Goal: Task Accomplishment & Management: Complete application form

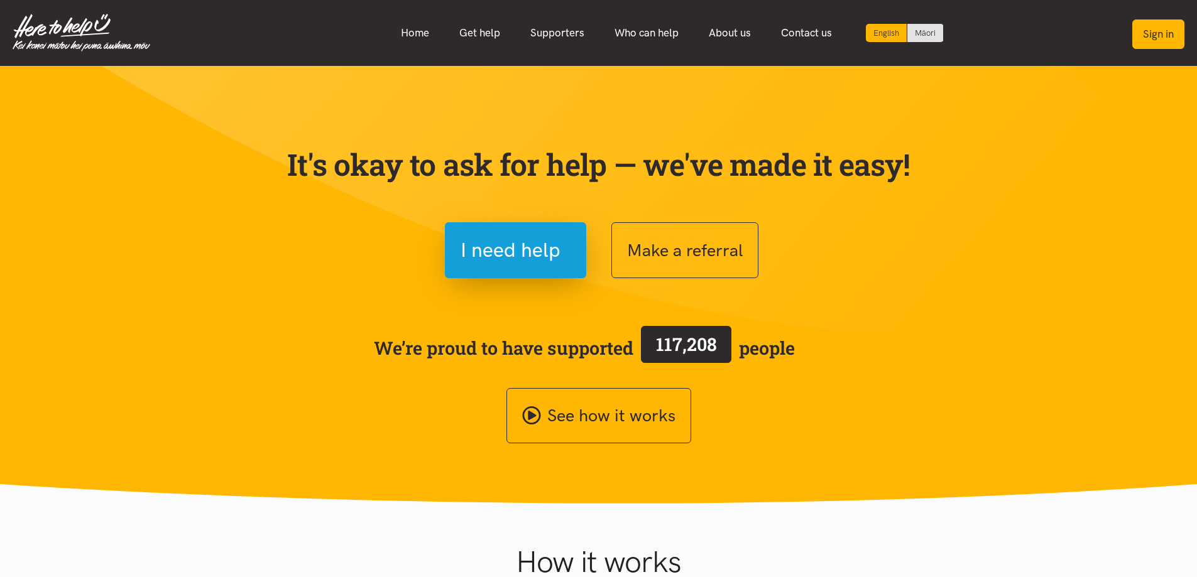
click at [1160, 27] on button "Sign in" at bounding box center [1158, 34] width 52 height 30
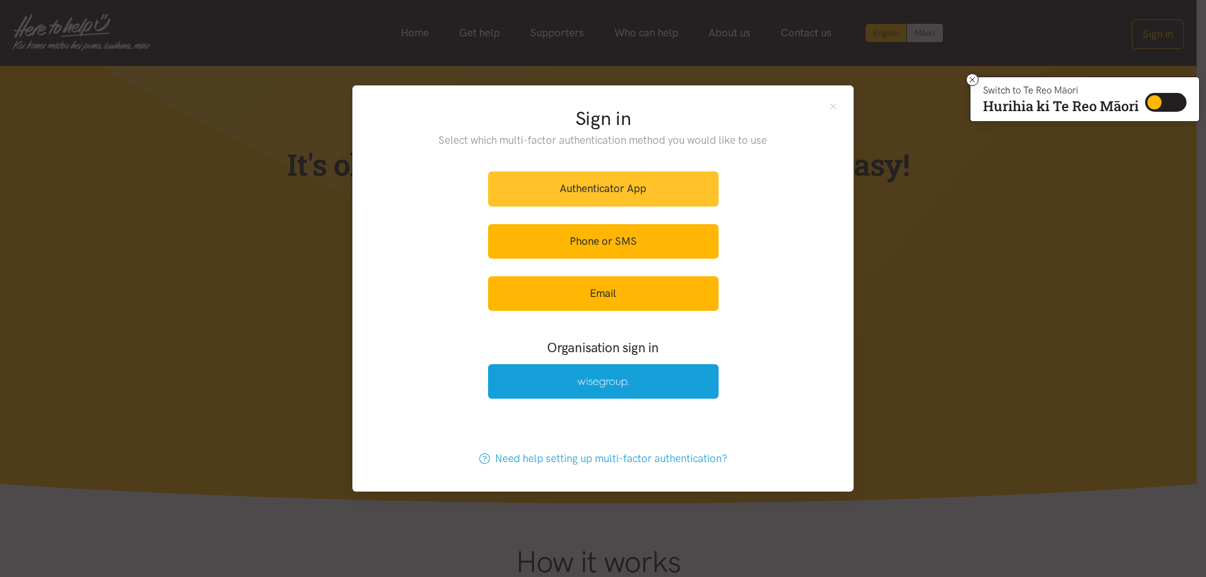
click at [602, 185] on link "Authenticator App" at bounding box center [603, 189] width 231 height 35
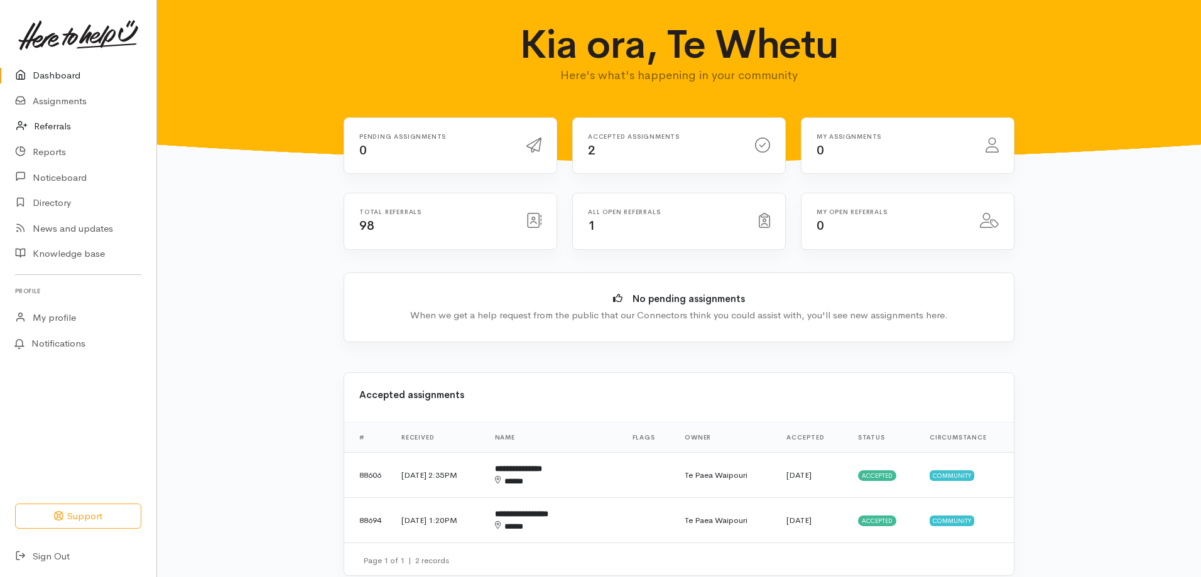
click at [75, 121] on link "Referrals" at bounding box center [78, 127] width 156 height 26
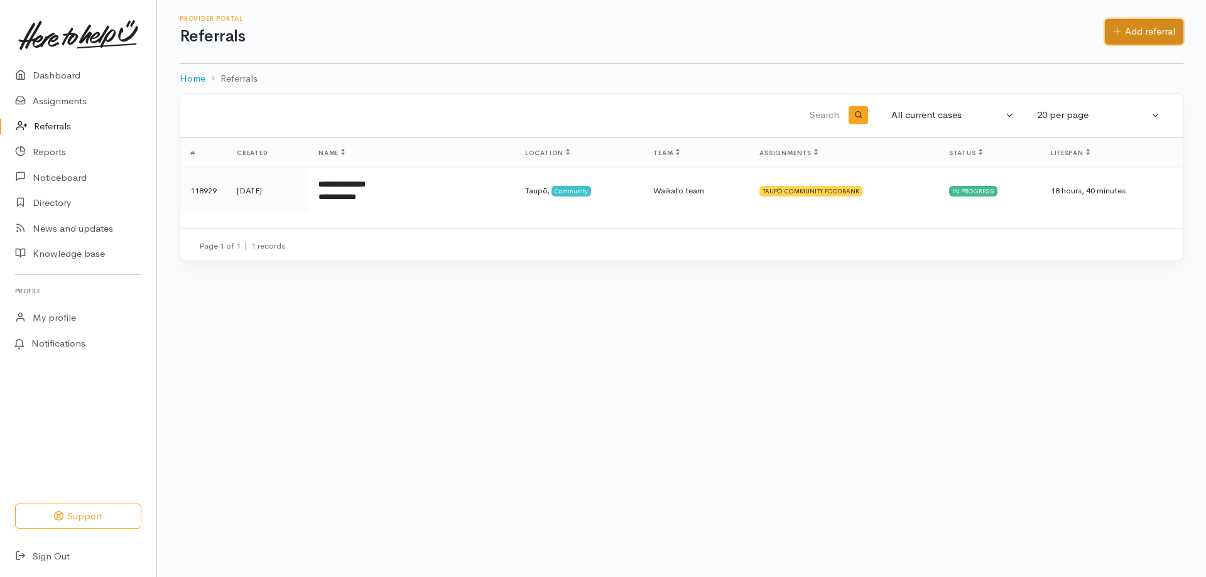
click at [1160, 32] on link "Add referral" at bounding box center [1144, 32] width 79 height 26
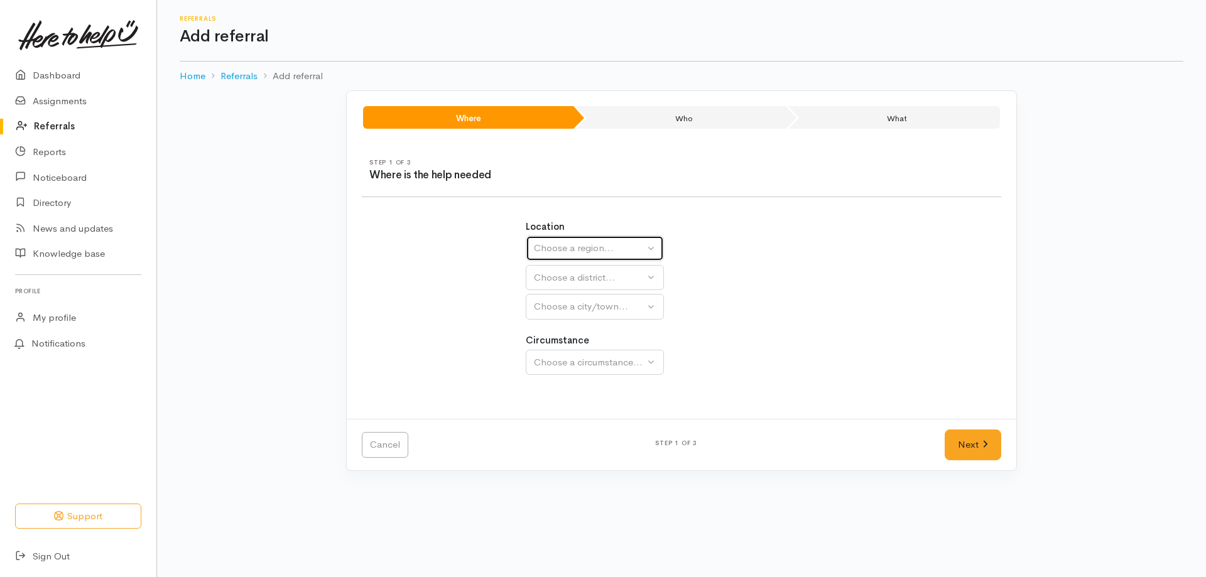
click at [643, 244] on div "Choose a region..." at bounding box center [589, 248] width 111 height 14
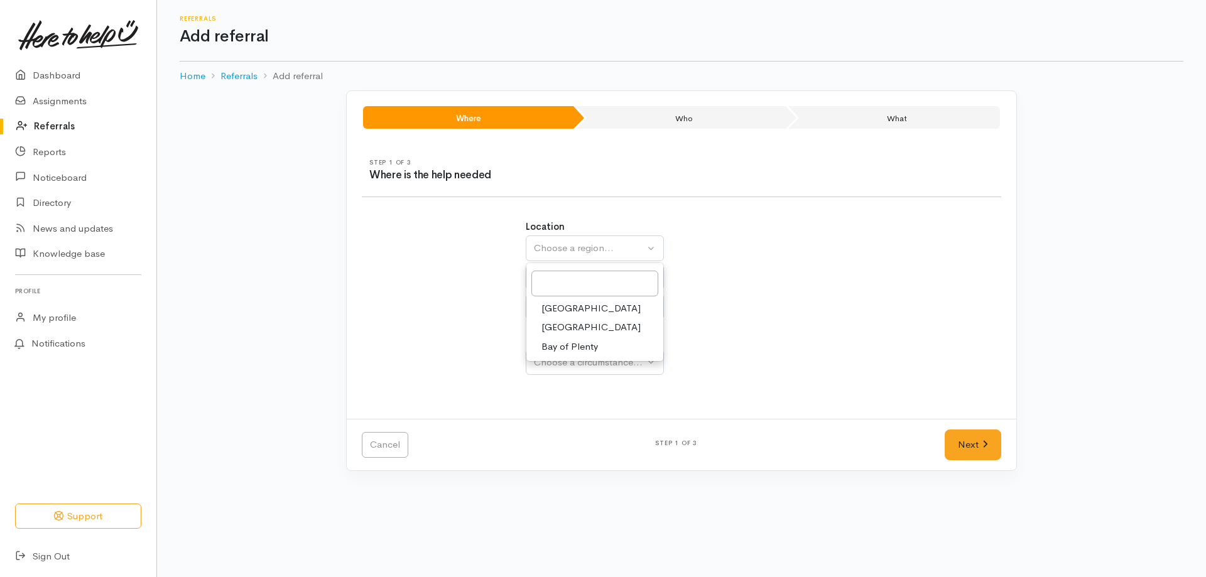
click at [565, 330] on span "Waikato" at bounding box center [591, 327] width 99 height 14
select select "3"
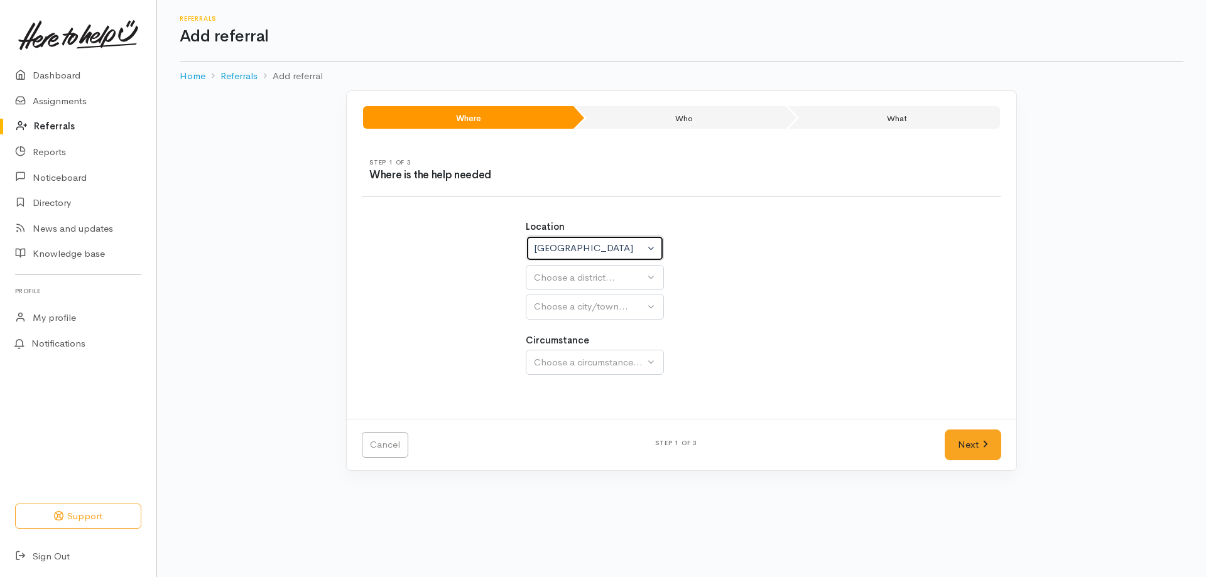
select select
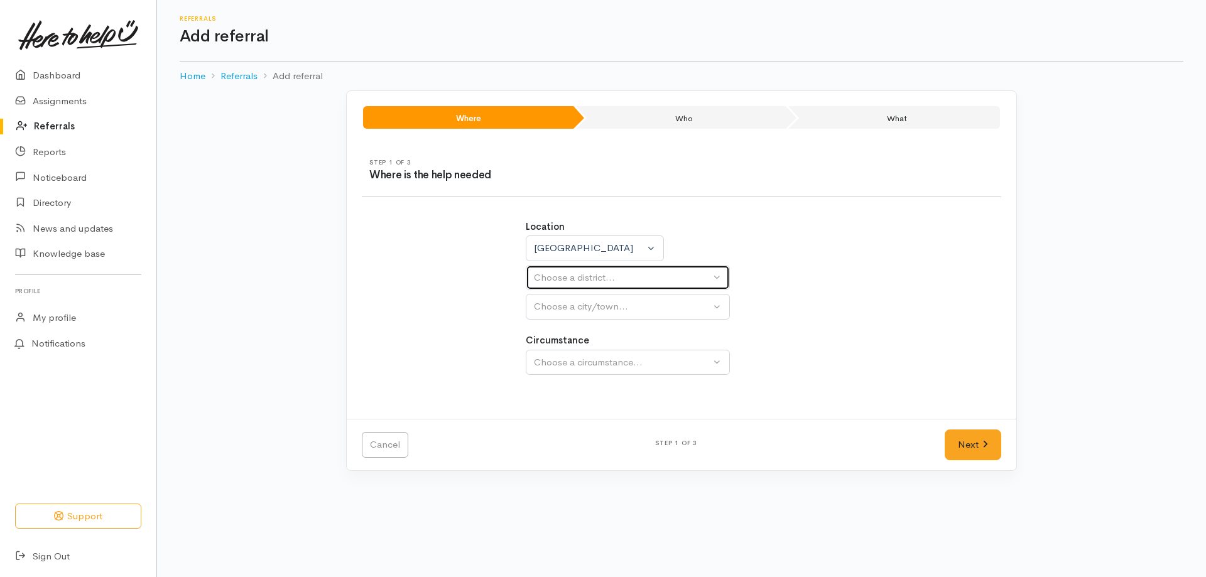
click at [603, 276] on div "Choose a district..." at bounding box center [622, 278] width 177 height 14
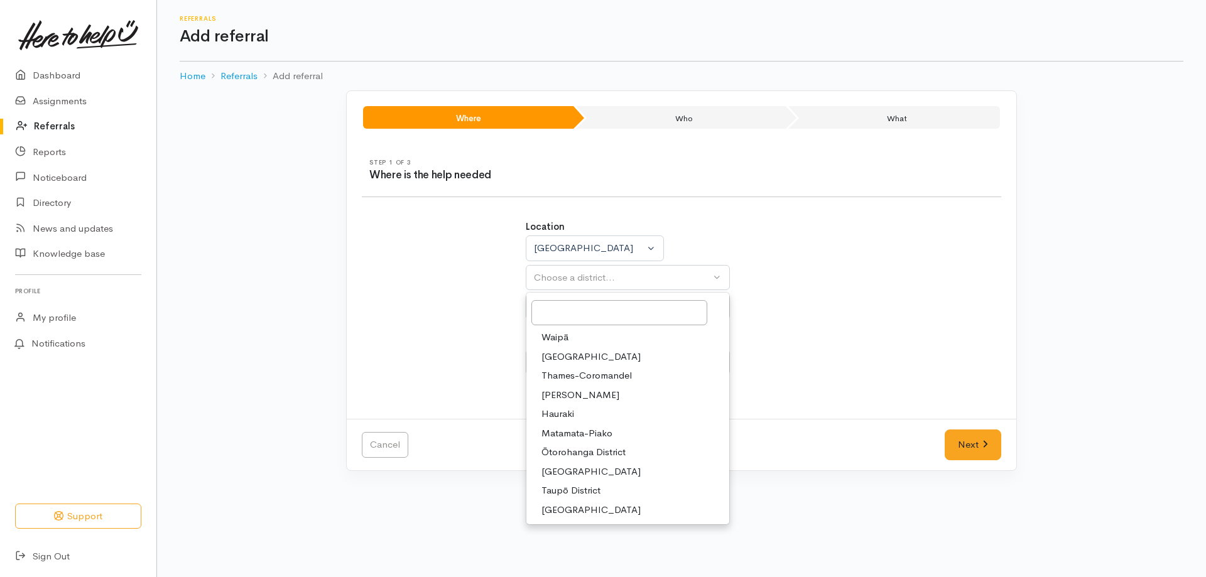
click at [575, 485] on span "Taupō District" at bounding box center [571, 491] width 59 height 14
select select "14"
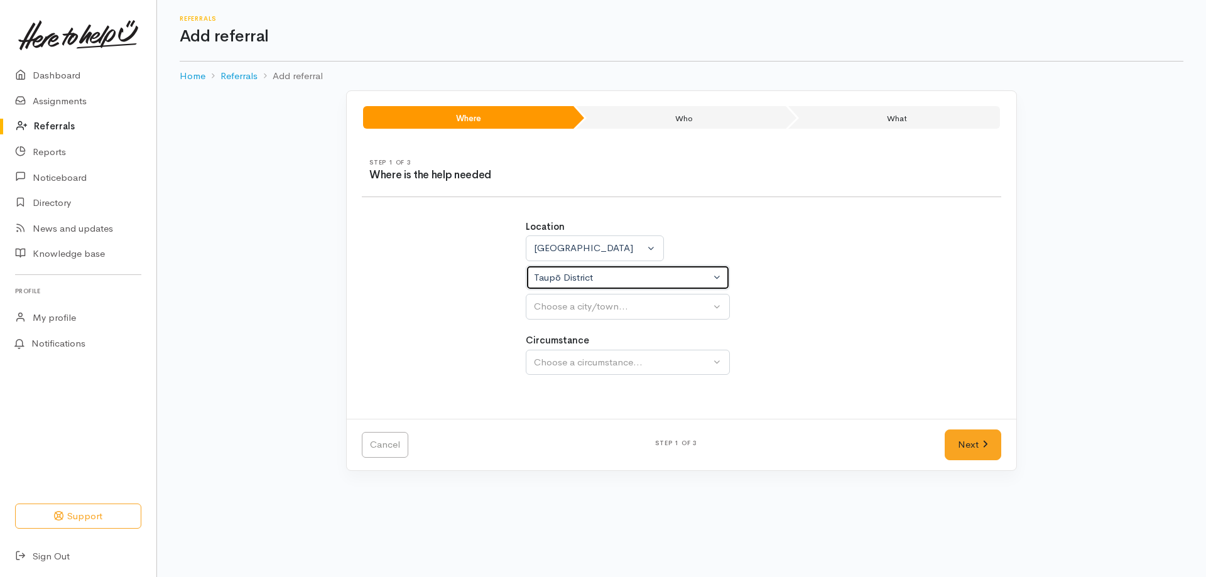
select select
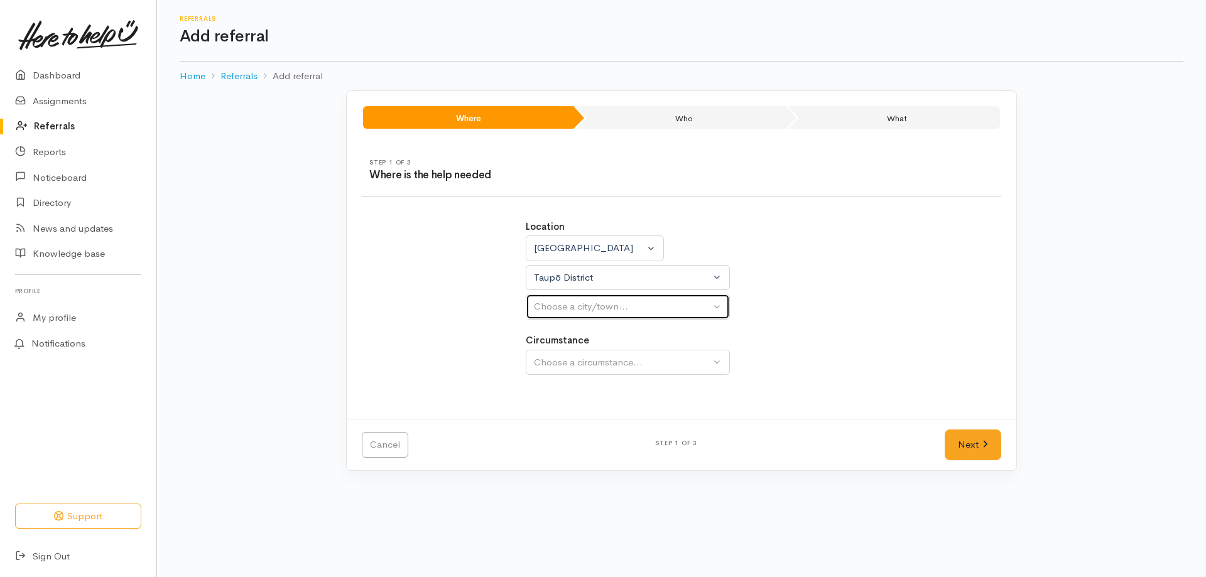
click at [593, 310] on div "Choose a city/town..." at bounding box center [622, 307] width 177 height 14
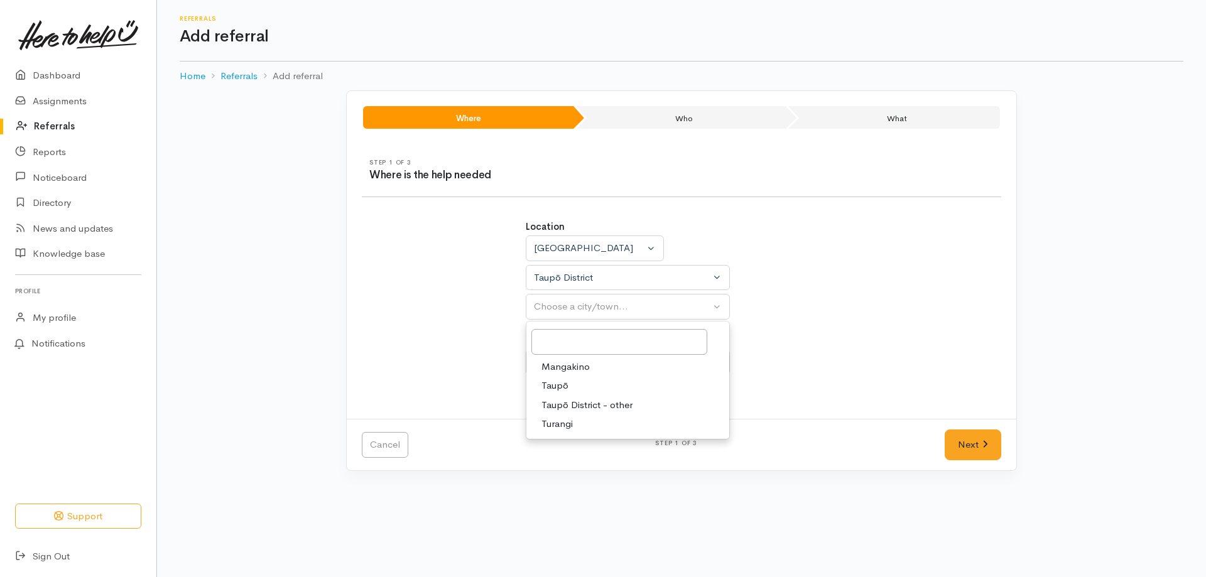
click at [576, 377] on link "Taupō" at bounding box center [628, 385] width 203 height 19
select select "183"
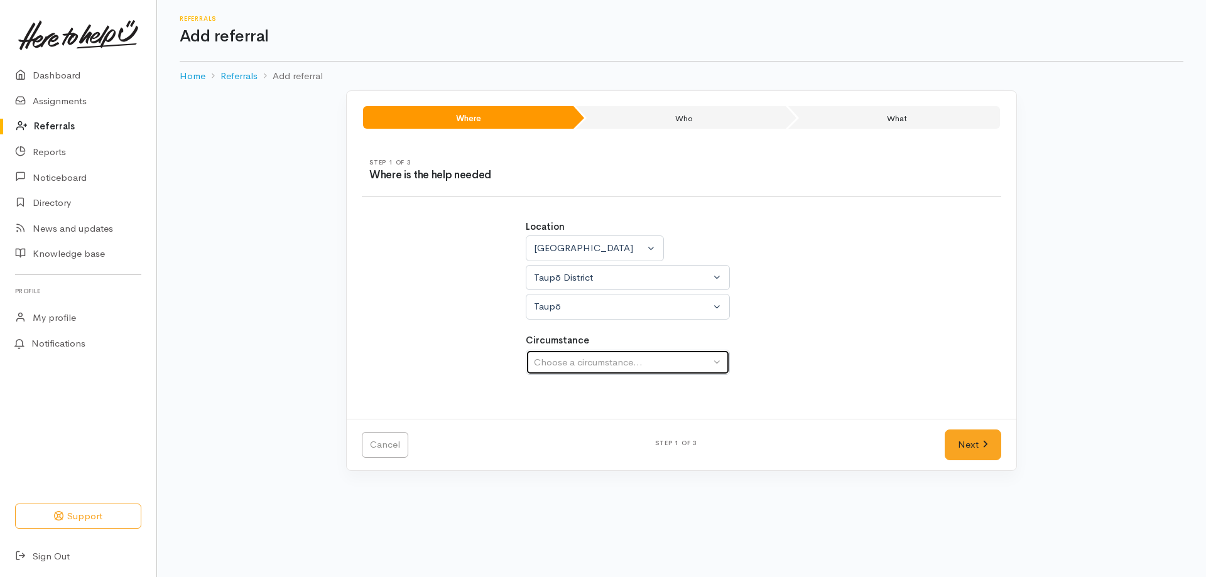
click at [574, 364] on div "Choose a circumstance..." at bounding box center [622, 363] width 177 height 14
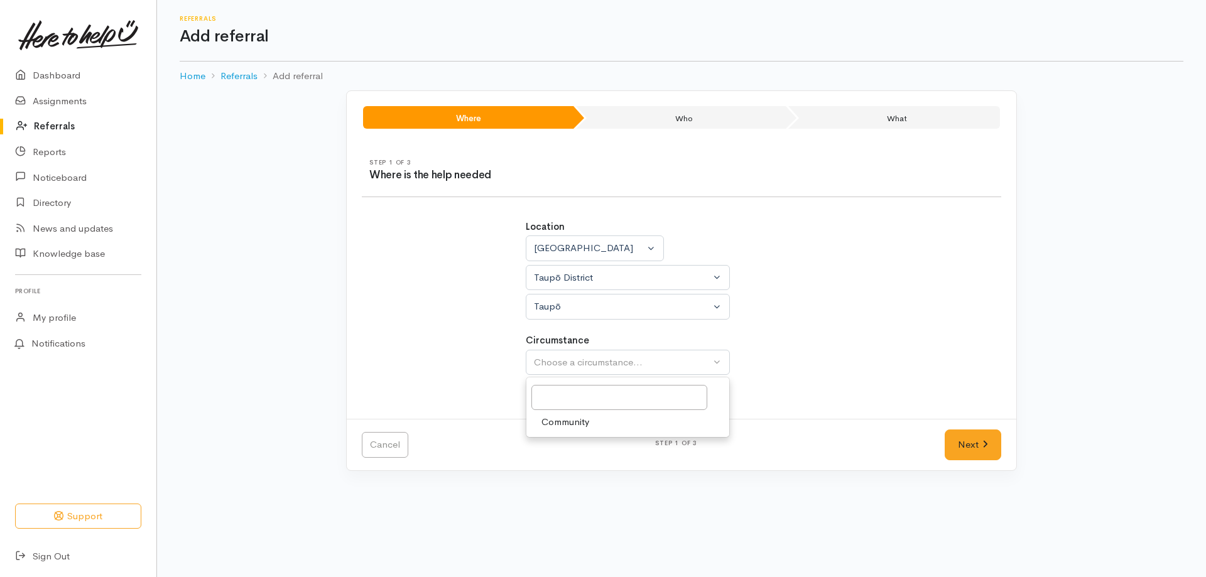
click at [560, 420] on span "Community" at bounding box center [566, 422] width 48 height 14
select select "2"
click at [957, 451] on link "Next" at bounding box center [973, 445] width 57 height 31
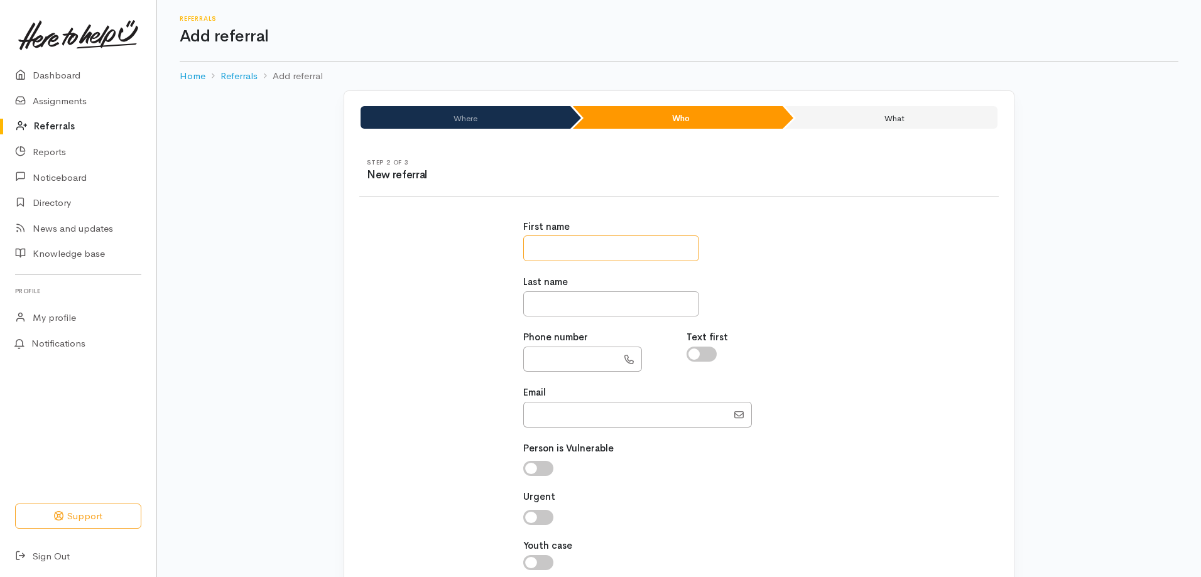
click at [637, 258] on input "text" at bounding box center [611, 249] width 176 height 26
type input "********"
click at [585, 305] on input "text" at bounding box center [611, 305] width 176 height 26
type input "****"
click at [580, 359] on input "text" at bounding box center [570, 360] width 94 height 26
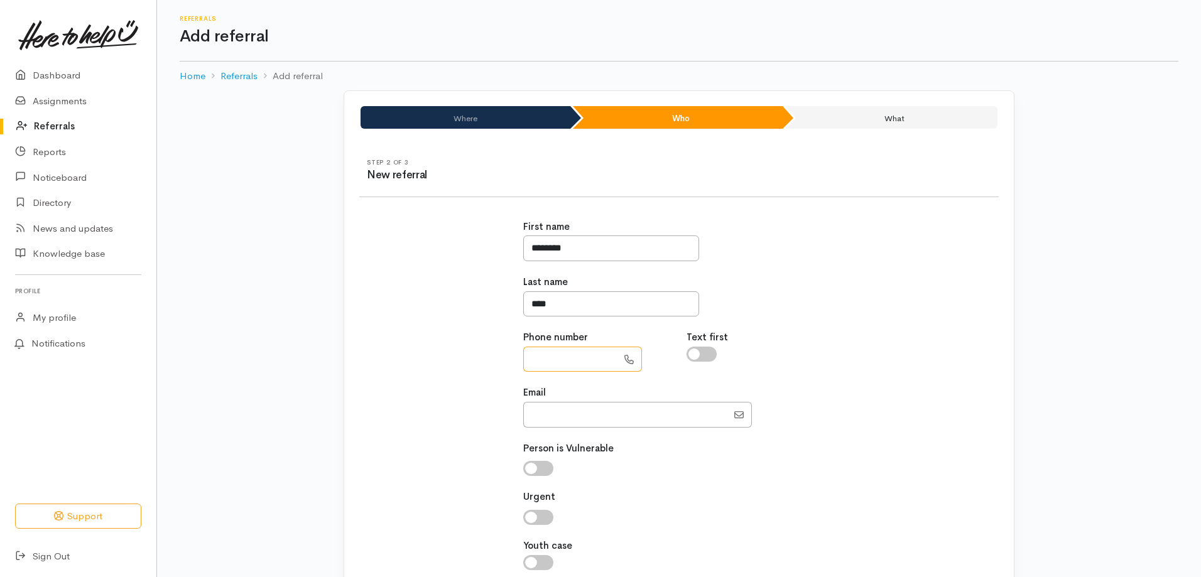
paste input "**********"
type input "**********"
click at [547, 410] on input "Email" at bounding box center [625, 415] width 204 height 26
paste input "consuelokhan18@gmail.com"
type input "consuelokhan18@gmail.com"
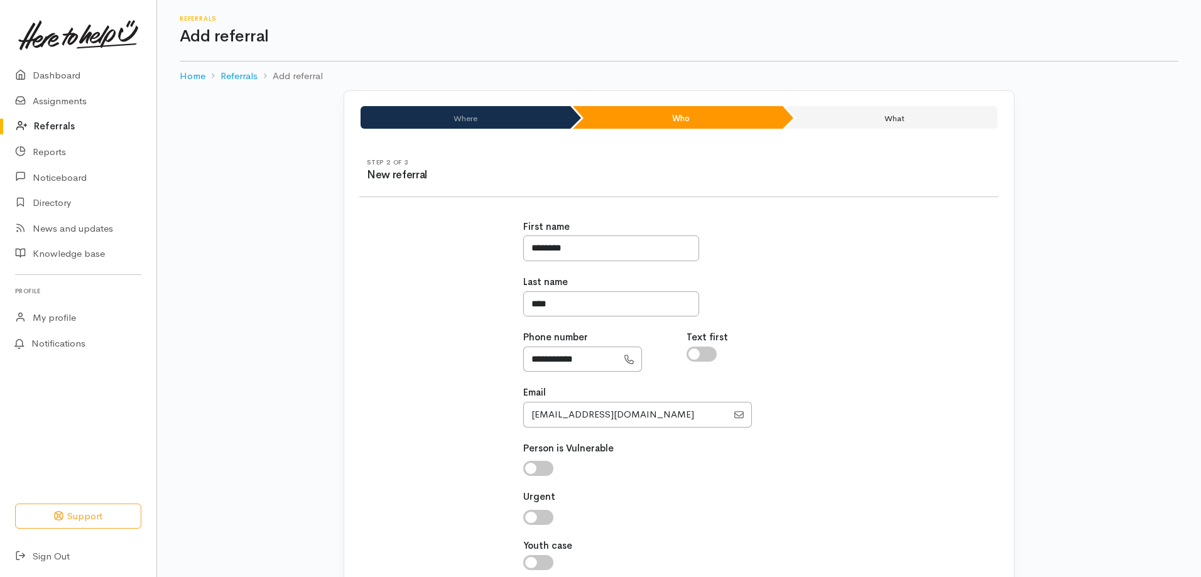
click at [533, 463] on input "checkbox" at bounding box center [538, 468] width 30 height 15
checkbox input "true"
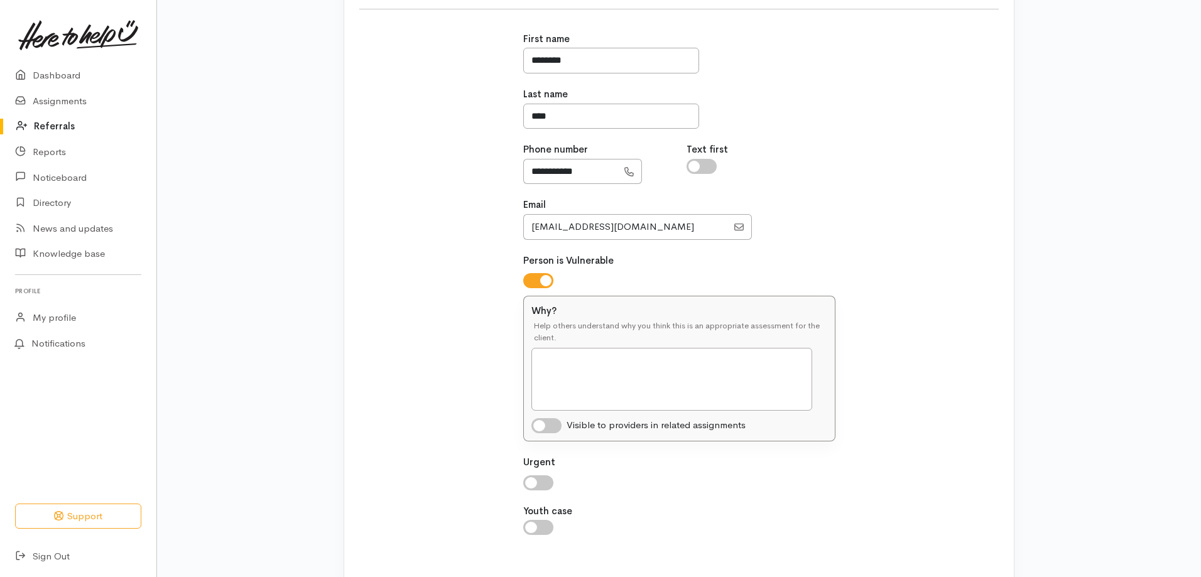
scroll to position [188, 0]
click at [586, 366] on textarea "Why?" at bounding box center [672, 378] width 281 height 63
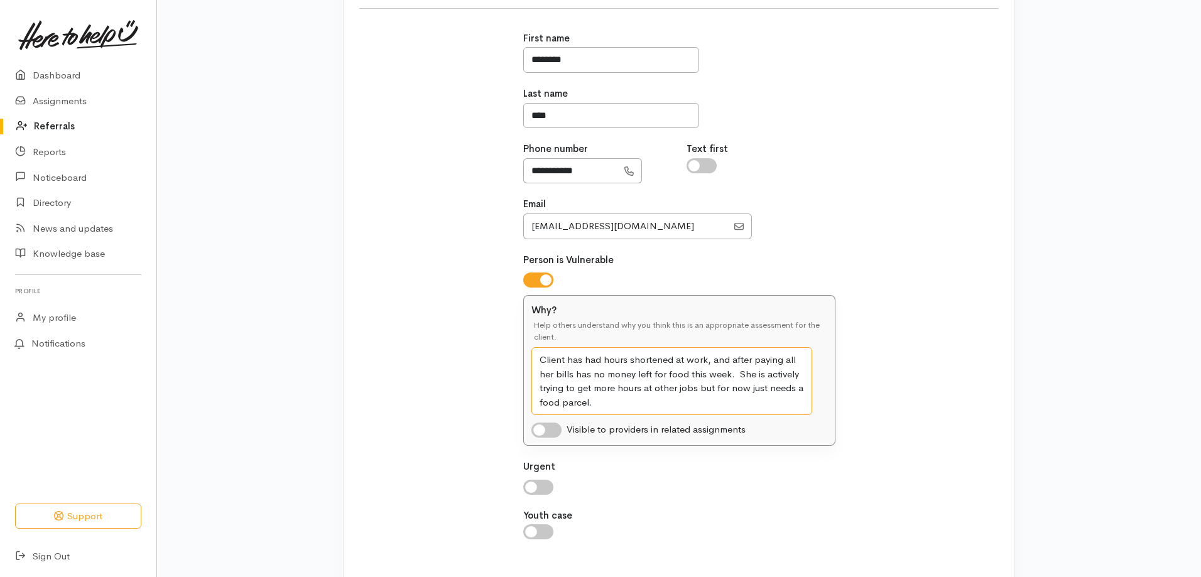
type textarea "Client has had hours shortened at work, and after paying all her bills has no m…"
click at [532, 430] on input "checkbox" at bounding box center [547, 430] width 30 height 15
checkbox input "true"
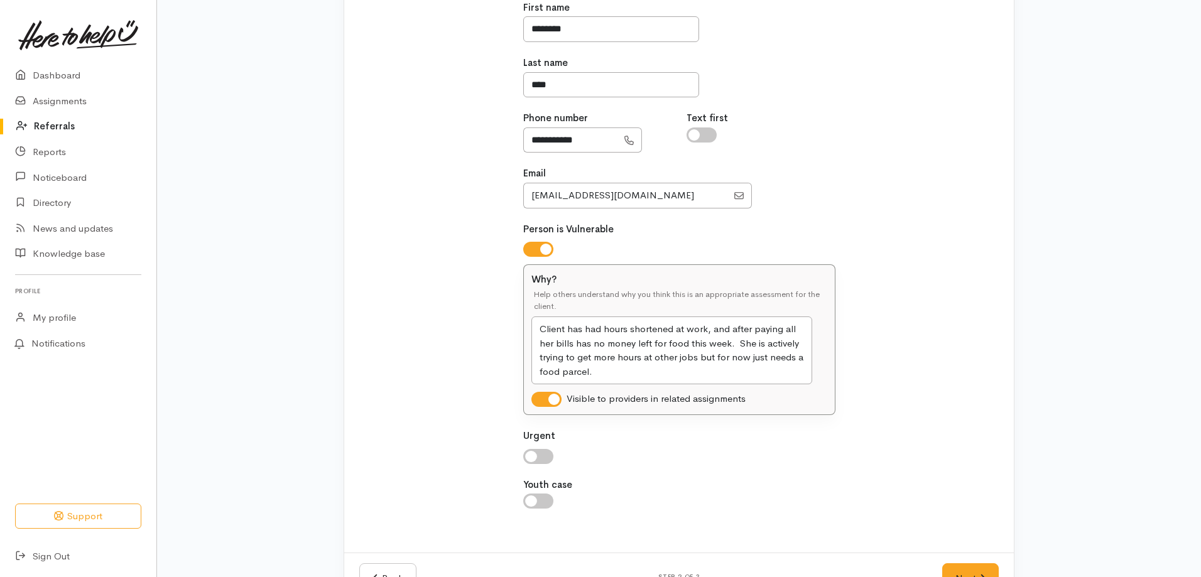
scroll to position [262, 0]
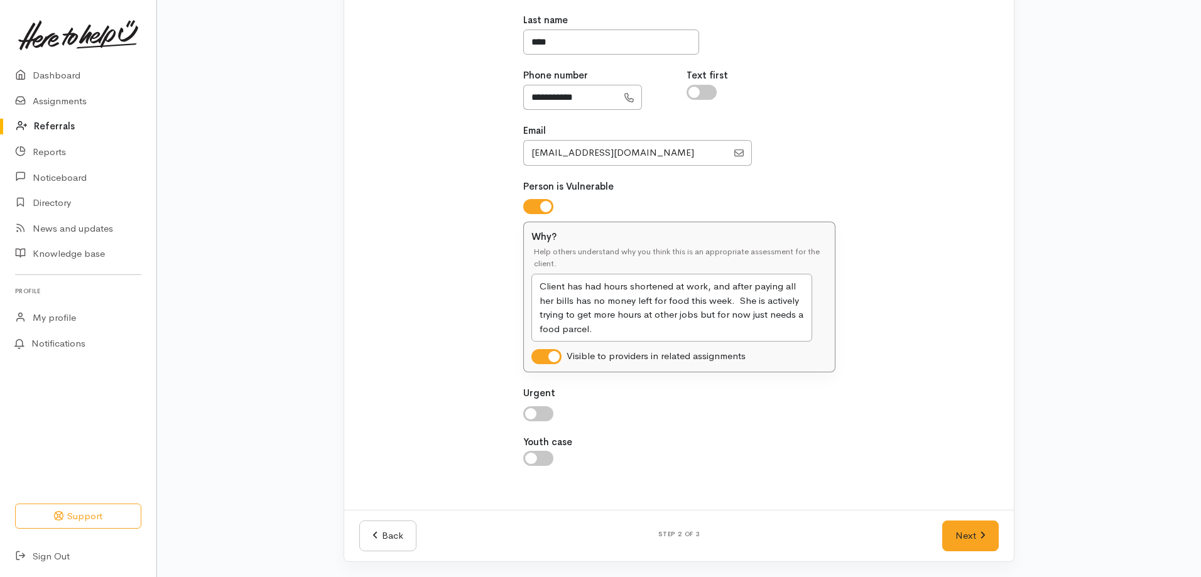
click at [525, 416] on input "checkbox" at bounding box center [538, 414] width 30 height 15
checkbox input "true"
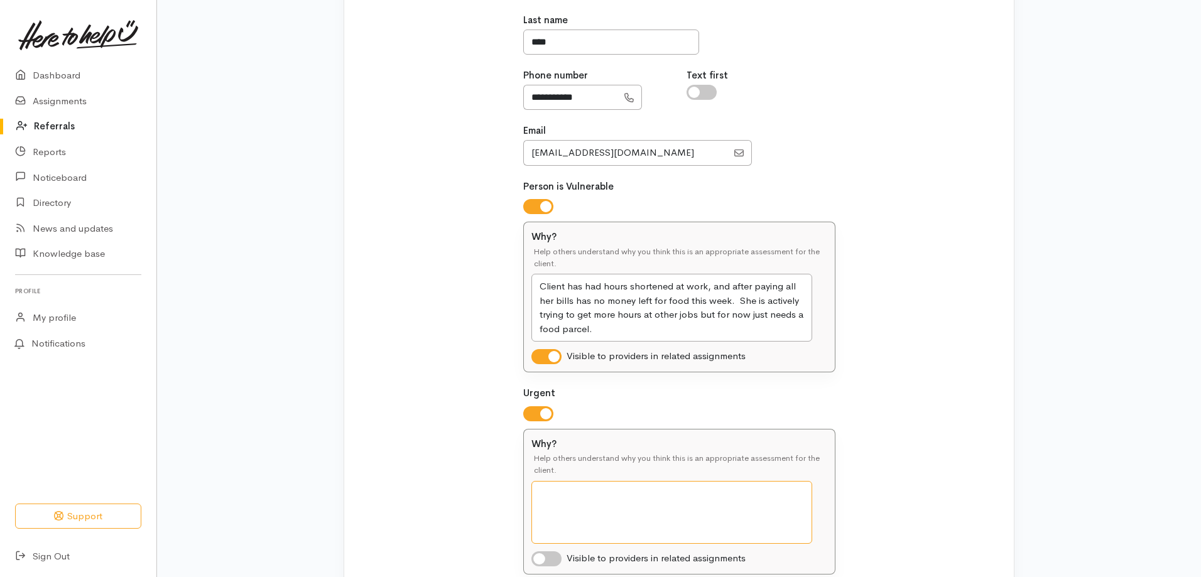
click at [560, 498] on textarea "Why?" at bounding box center [672, 512] width 281 height 63
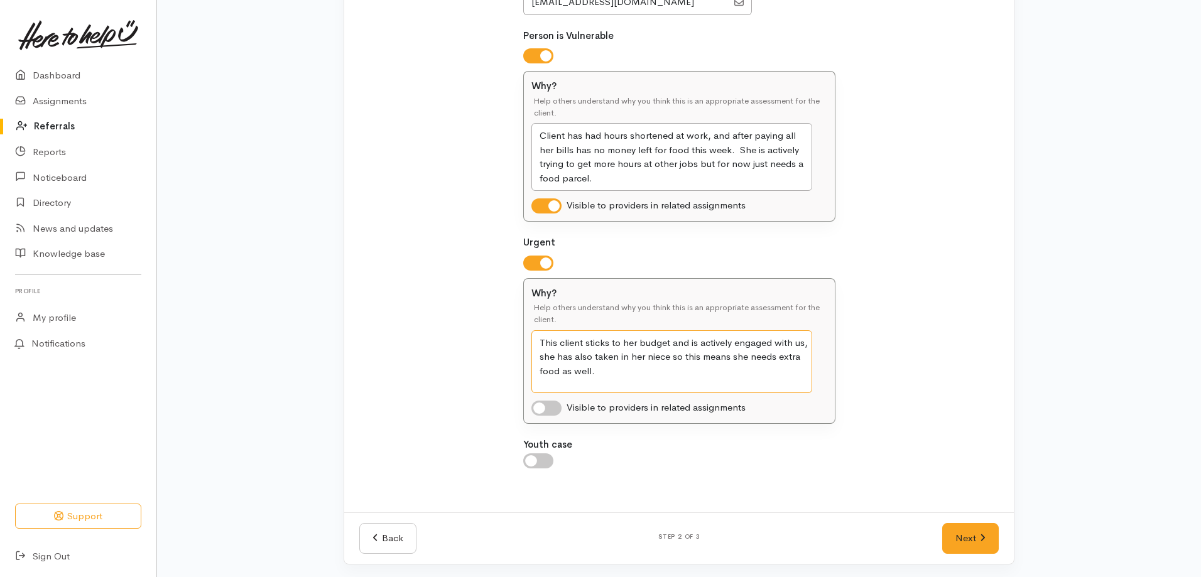
scroll to position [415, 0]
type textarea "This client sticks to her budget and is actively engaged with us, she has also …"
click at [540, 403] on input "checkbox" at bounding box center [547, 405] width 30 height 15
checkbox input "true"
click at [633, 370] on textarea "This client sticks to her budget and is actively engaged with us, she has also …" at bounding box center [672, 359] width 281 height 63
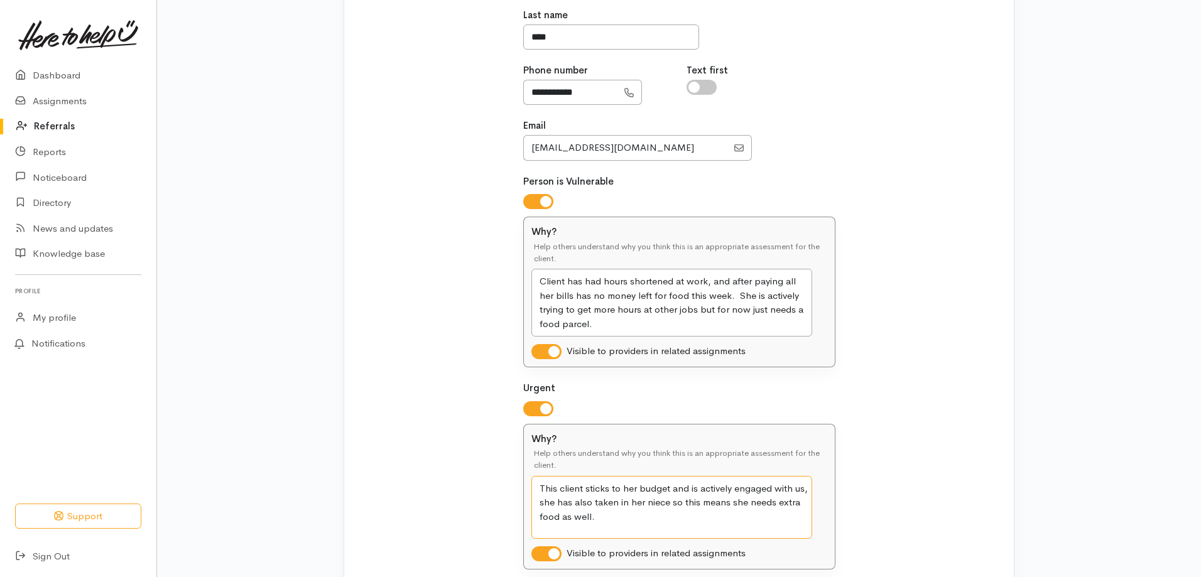
scroll to position [251, 0]
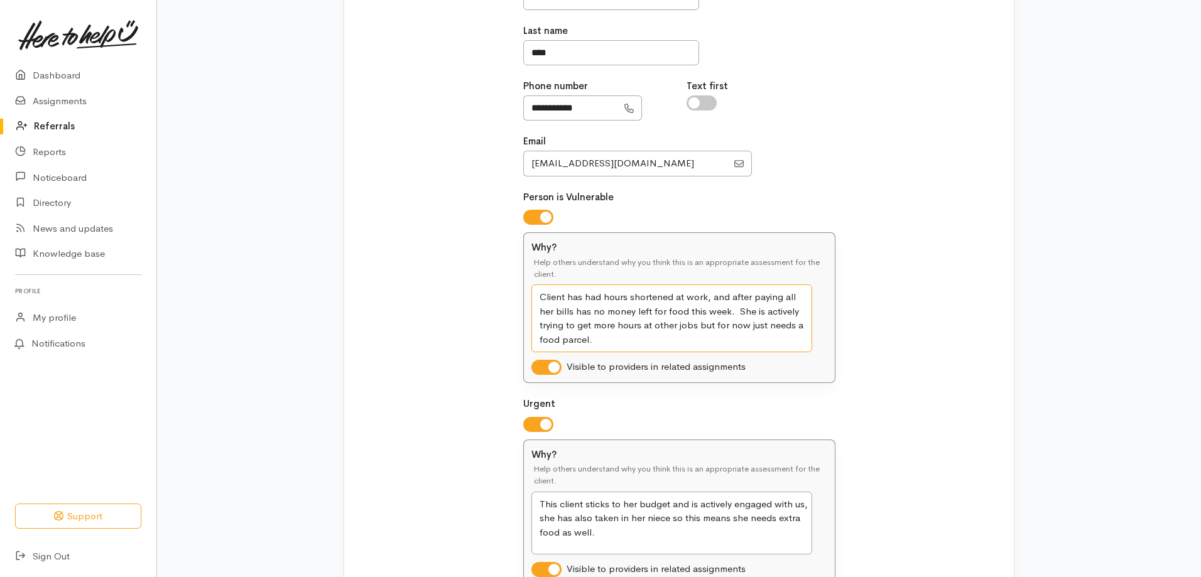
click at [601, 345] on textarea "Client has had hours shortened at work, and after paying all her bills has no m…" at bounding box center [672, 319] width 281 height 68
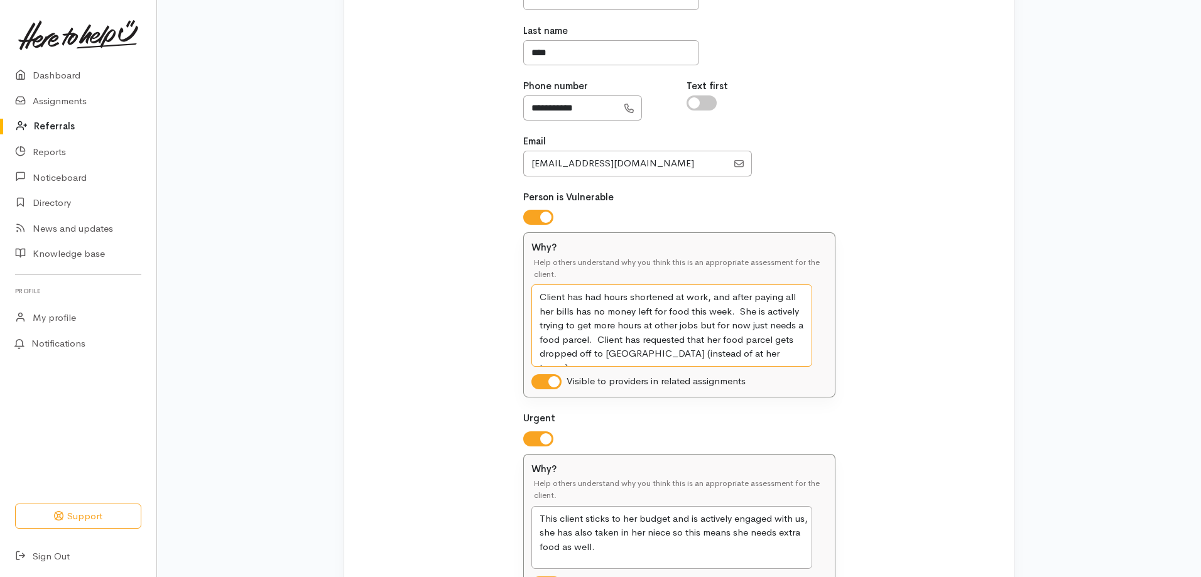
click at [620, 342] on textarea "Client has had hours shortened at work, and after paying all her bills has no m…" at bounding box center [672, 326] width 281 height 82
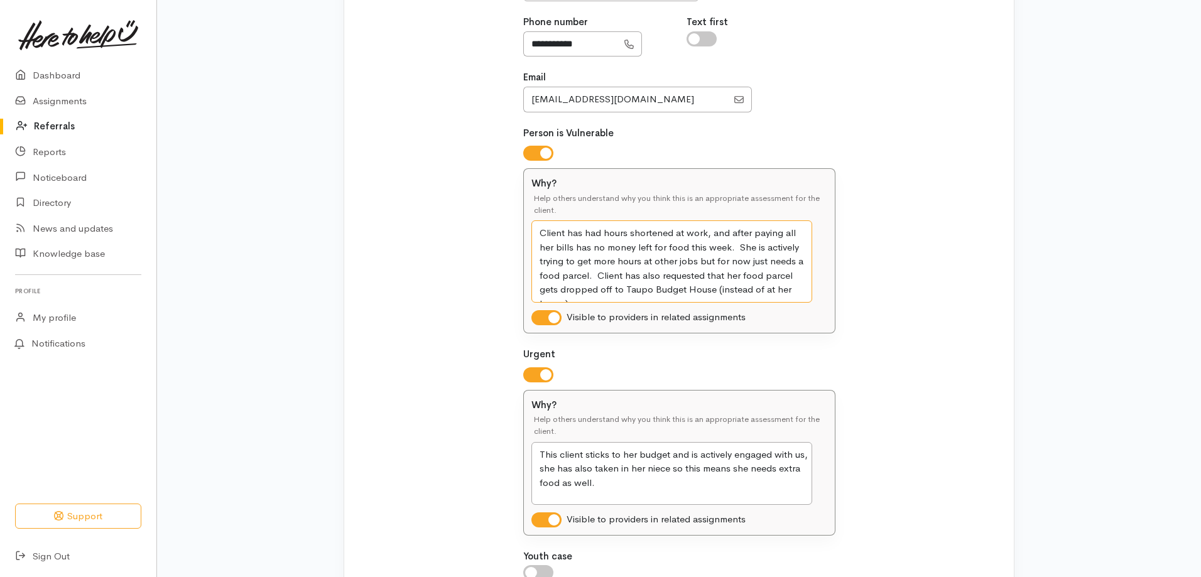
scroll to position [430, 0]
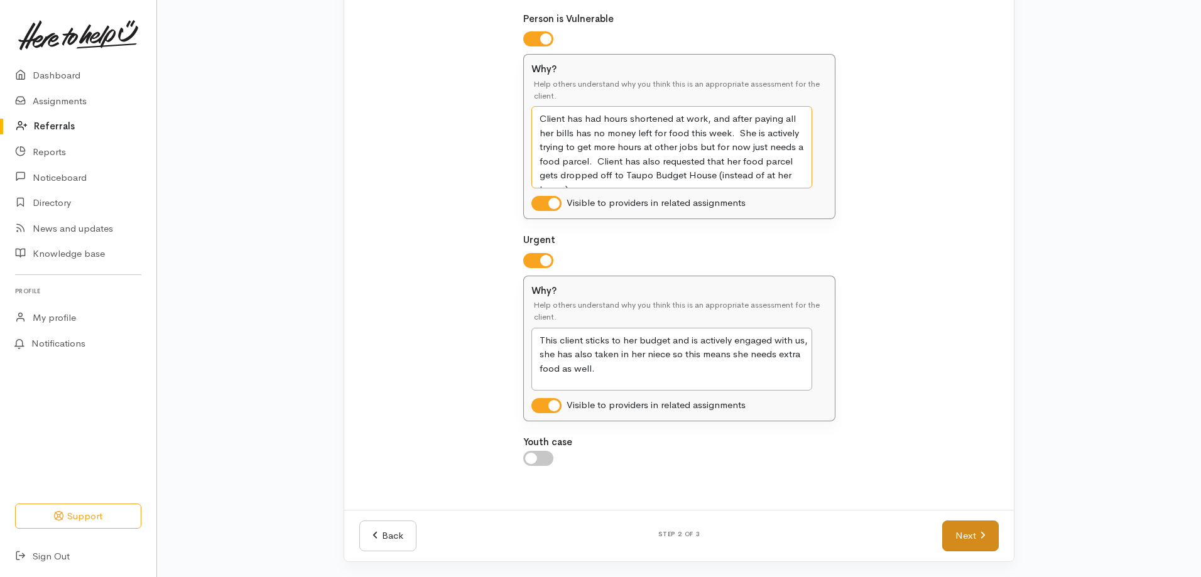
type textarea "Client has had hours shortened at work, and after paying all her bills has no m…"
click at [956, 538] on link "Next" at bounding box center [970, 536] width 57 height 31
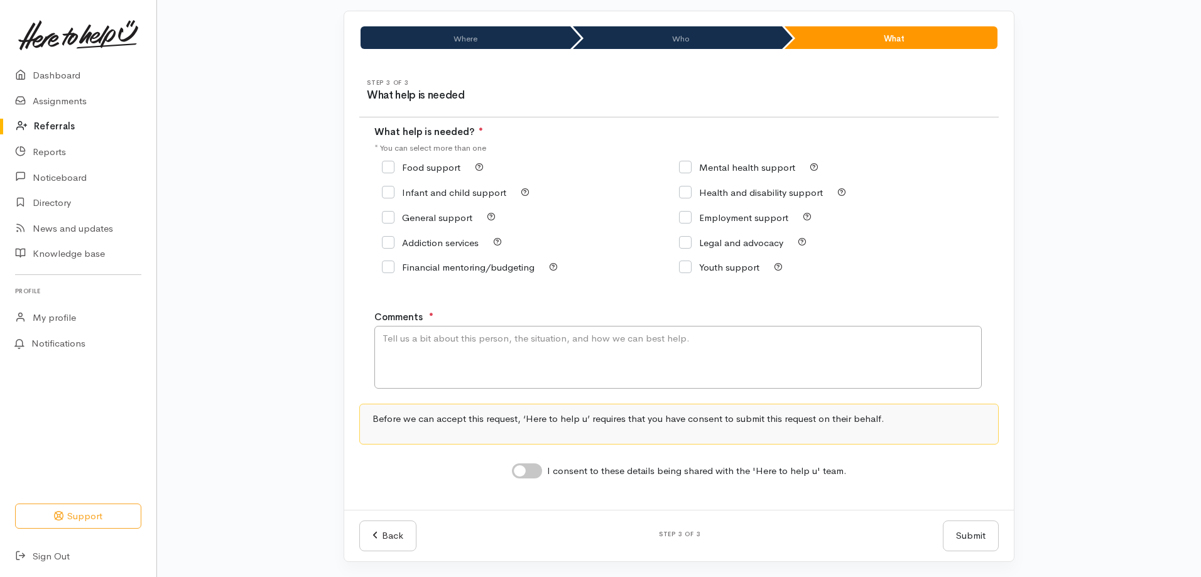
scroll to position [80, 0]
click at [390, 169] on input "Food support" at bounding box center [421, 167] width 79 height 9
checkbox input "true"
click at [409, 344] on textarea "Comments" at bounding box center [678, 357] width 608 height 63
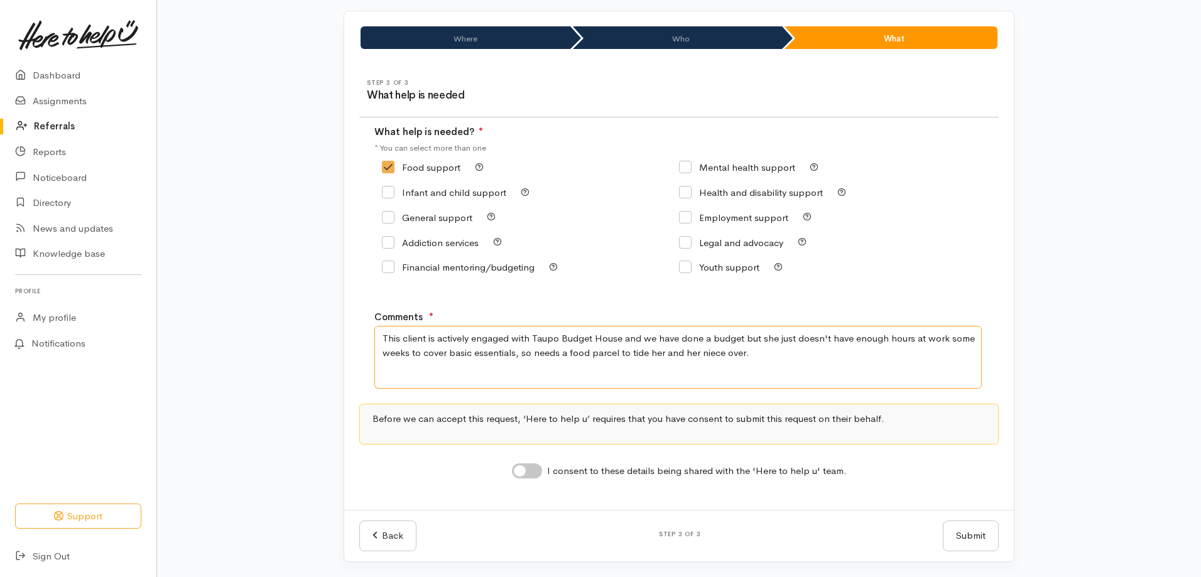
type textarea "This client is actively engaged with Taupo Budget House and we have done a budg…"
click at [521, 468] on input "I consent to these details being shared with the 'Here to help u' team." at bounding box center [527, 471] width 30 height 15
checkbox input "true"
click at [971, 532] on button "Submit" at bounding box center [971, 536] width 56 height 31
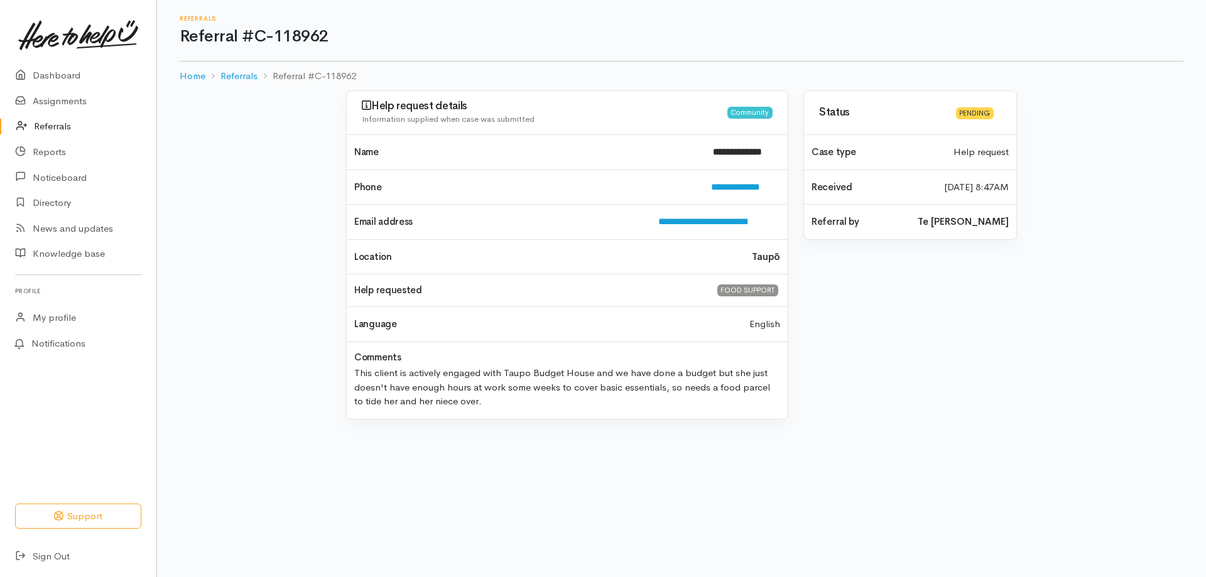
click at [55, 132] on link "Referrals" at bounding box center [78, 127] width 156 height 26
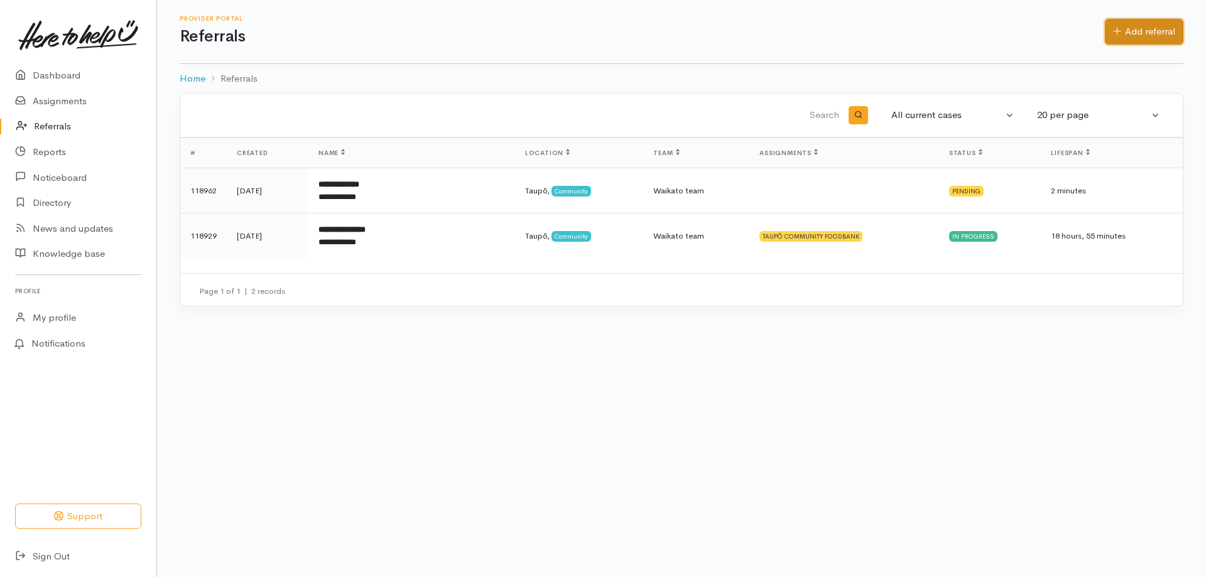
click at [1128, 35] on link "Add referral" at bounding box center [1144, 32] width 79 height 26
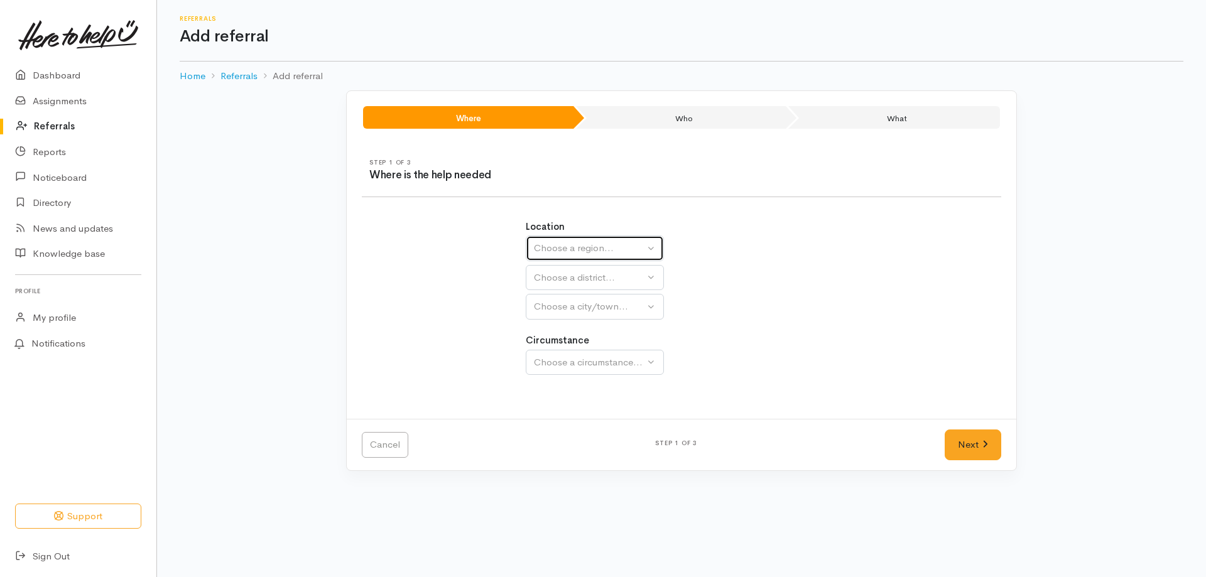
click at [658, 246] on button "Choose a region..." at bounding box center [595, 249] width 138 height 26
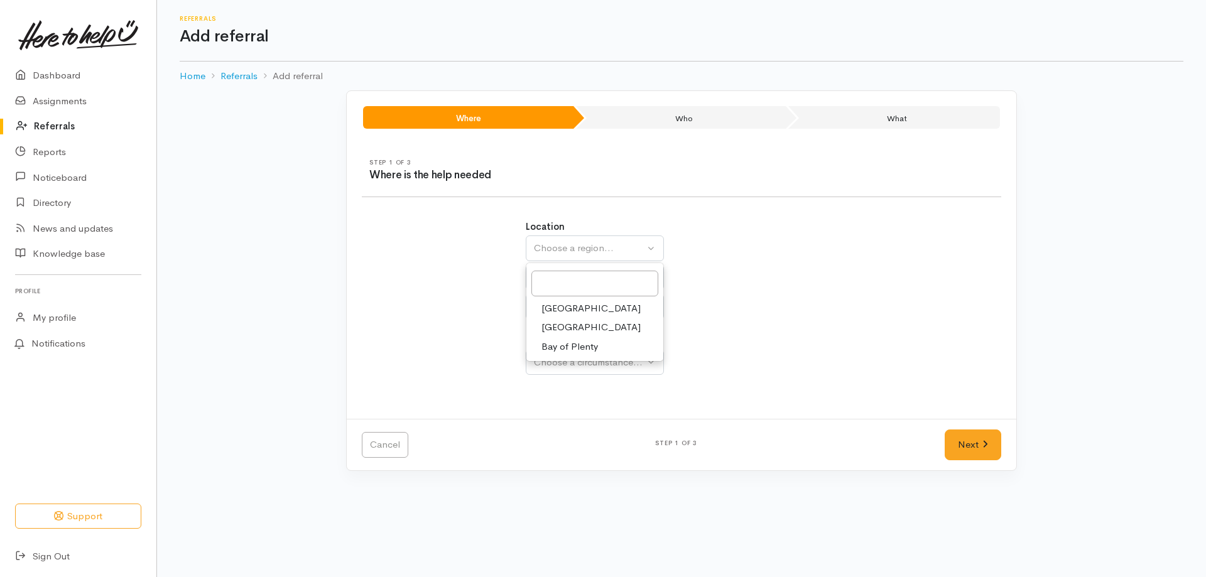
click at [555, 327] on span "Waikato" at bounding box center [591, 327] width 99 height 14
select select "3"
select select
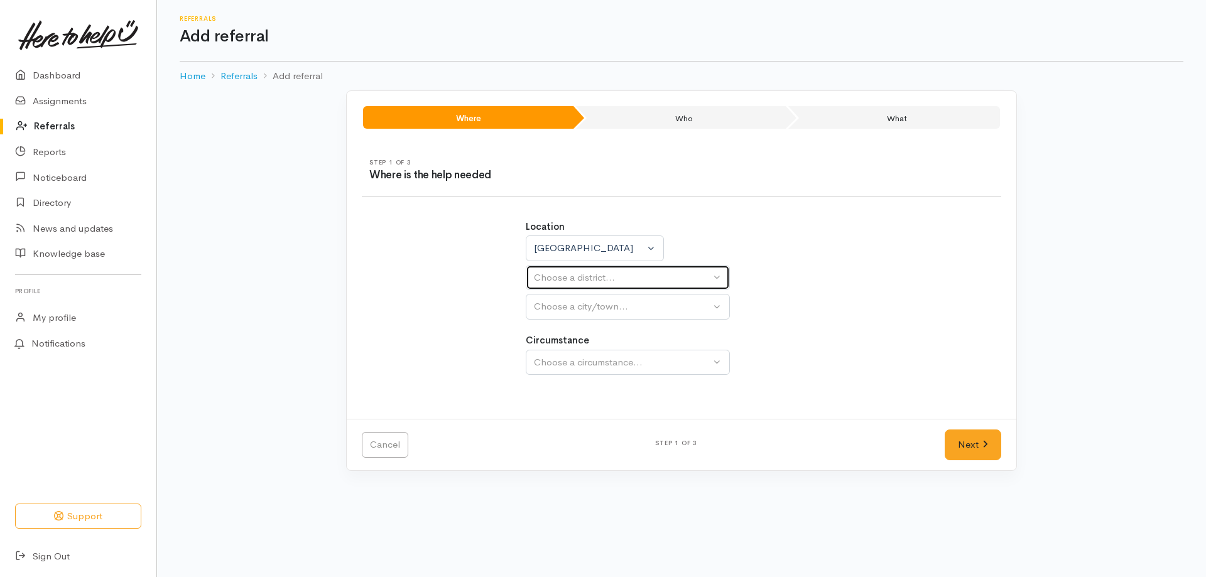
click at [659, 275] on div "Choose a district..." at bounding box center [622, 278] width 177 height 14
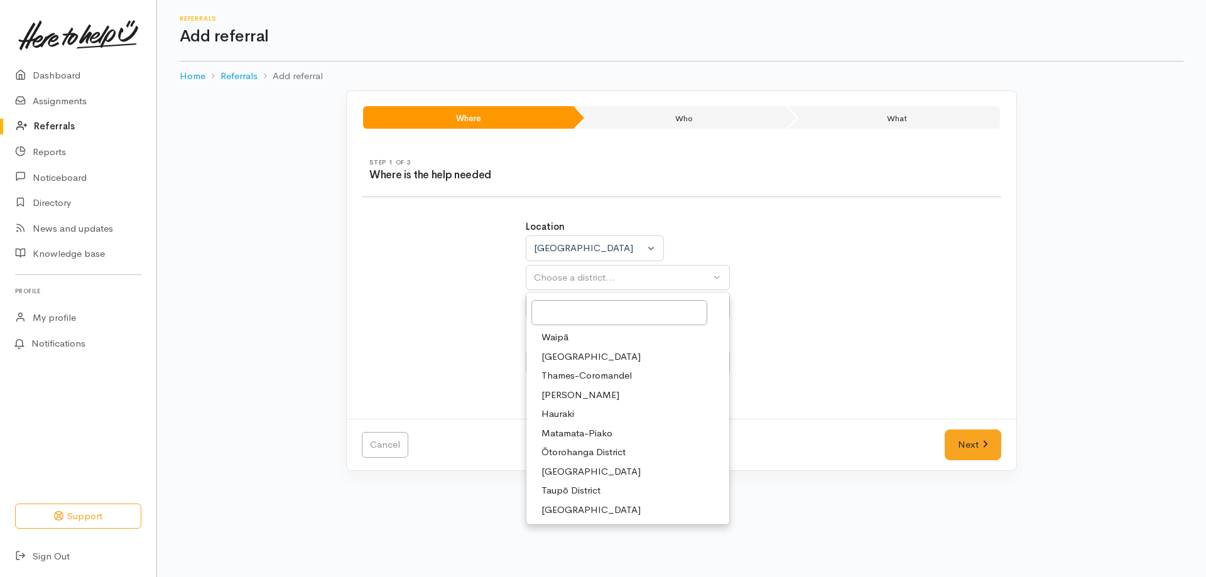
click at [565, 494] on span "Taupō District" at bounding box center [571, 491] width 59 height 14
select select "14"
select select
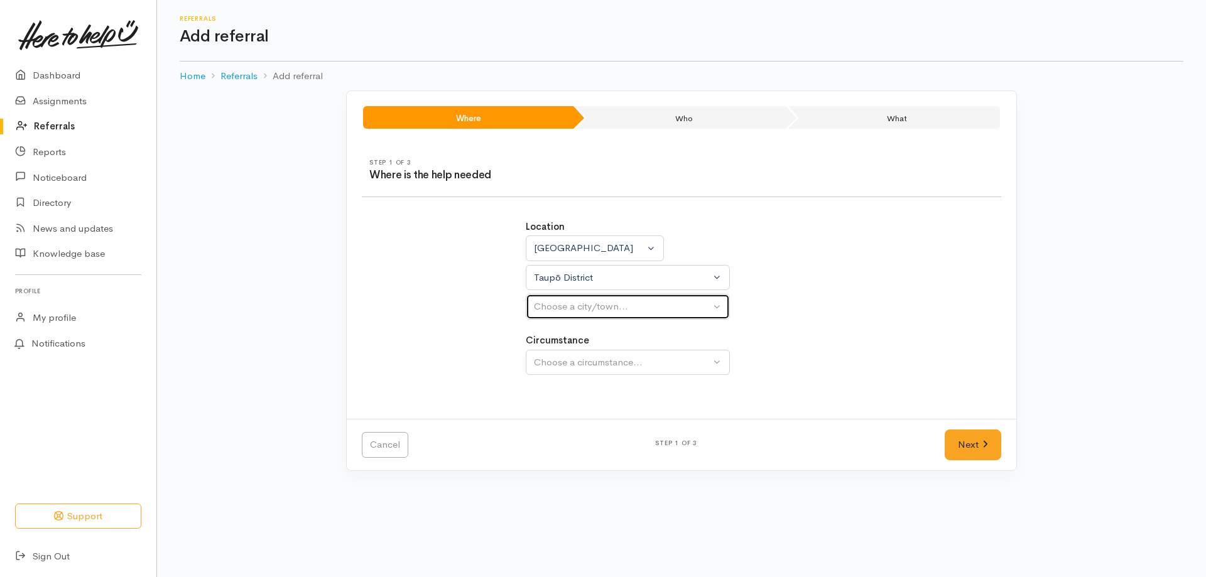
click at [631, 306] on div "Choose a city/town..." at bounding box center [622, 307] width 177 height 14
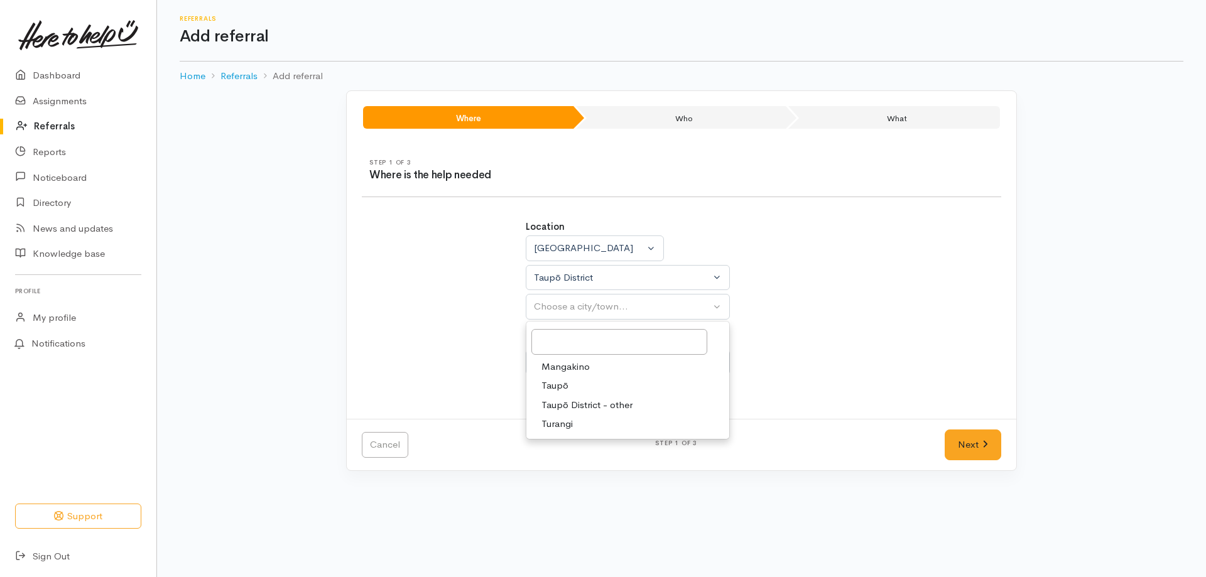
click at [562, 387] on span "Taupō" at bounding box center [555, 386] width 27 height 14
select select "183"
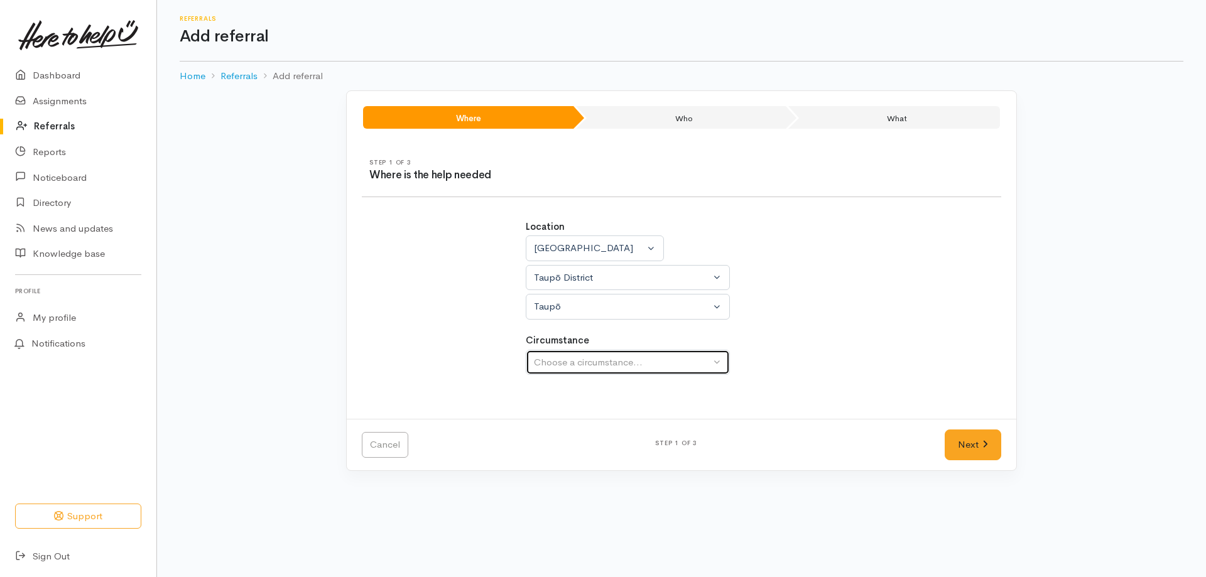
click at [589, 357] on div "Choose a circumstance..." at bounding box center [622, 363] width 177 height 14
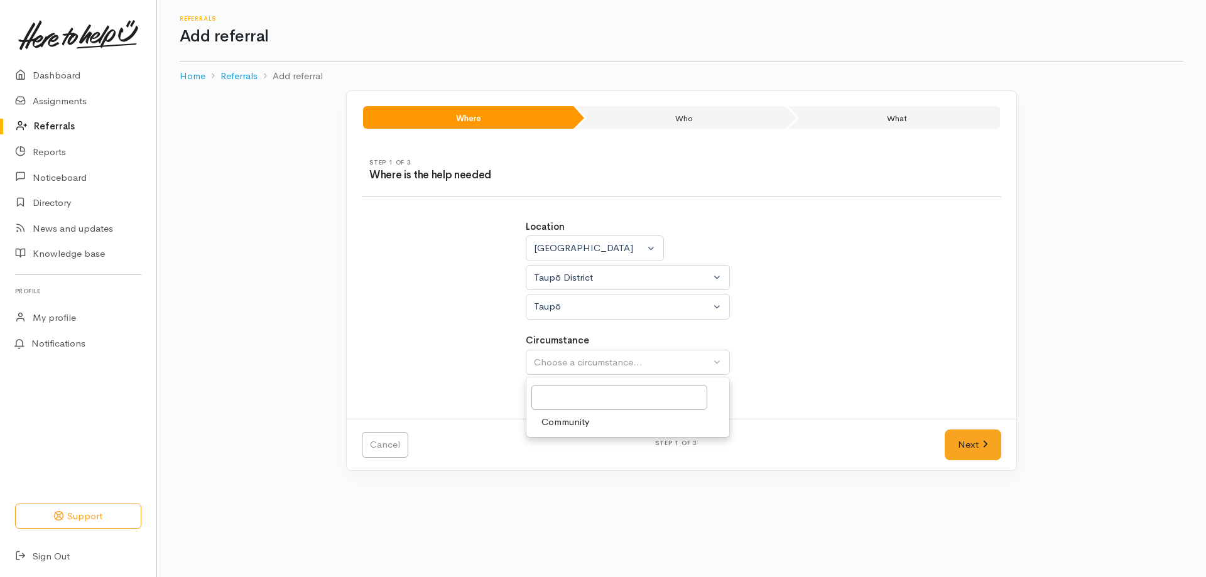
click at [571, 417] on span "Community" at bounding box center [566, 422] width 48 height 14
select select "2"
click at [958, 445] on link "Next" at bounding box center [973, 445] width 57 height 31
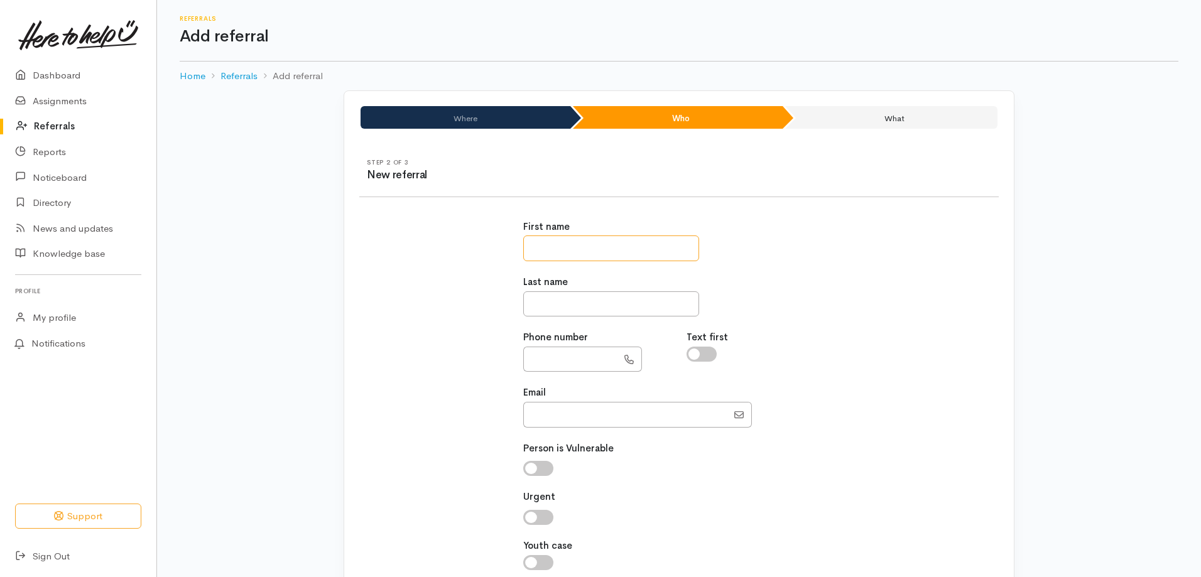
click at [552, 243] on input "text" at bounding box center [611, 249] width 176 height 26
click at [538, 362] on input "text" at bounding box center [570, 360] width 94 height 26
paste input "**********"
type input "**********"
click at [550, 420] on input "Email" at bounding box center [625, 415] width 204 height 26
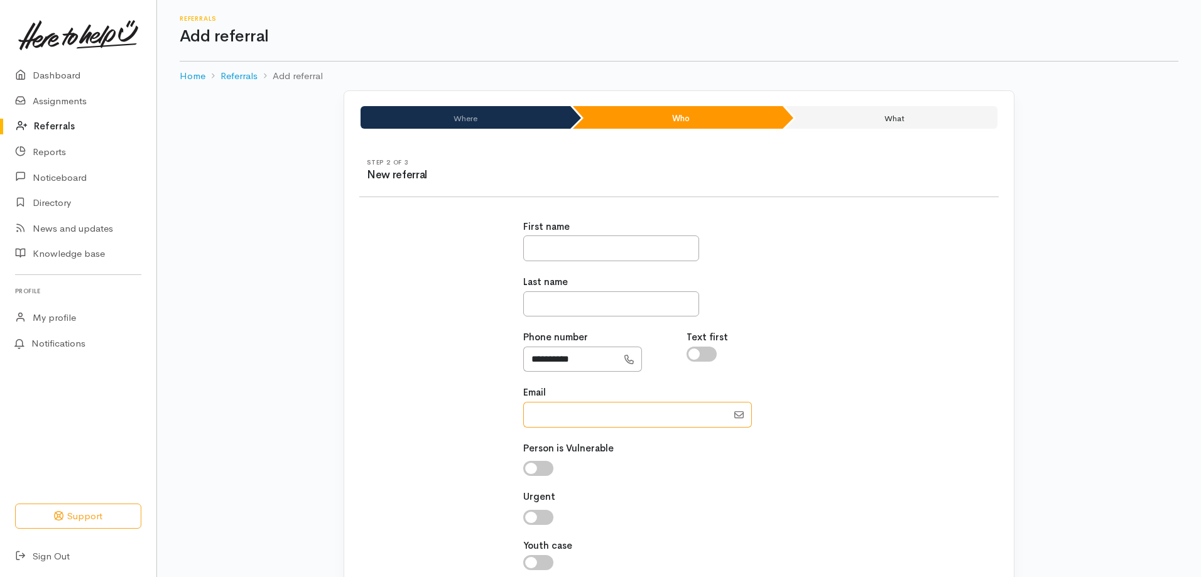
type input "kirikau3@gmail.com"
click at [579, 254] on input "text" at bounding box center [611, 249] width 176 height 26
type input "*******"
click at [631, 303] on input "text" at bounding box center [611, 305] width 176 height 26
type input "*****"
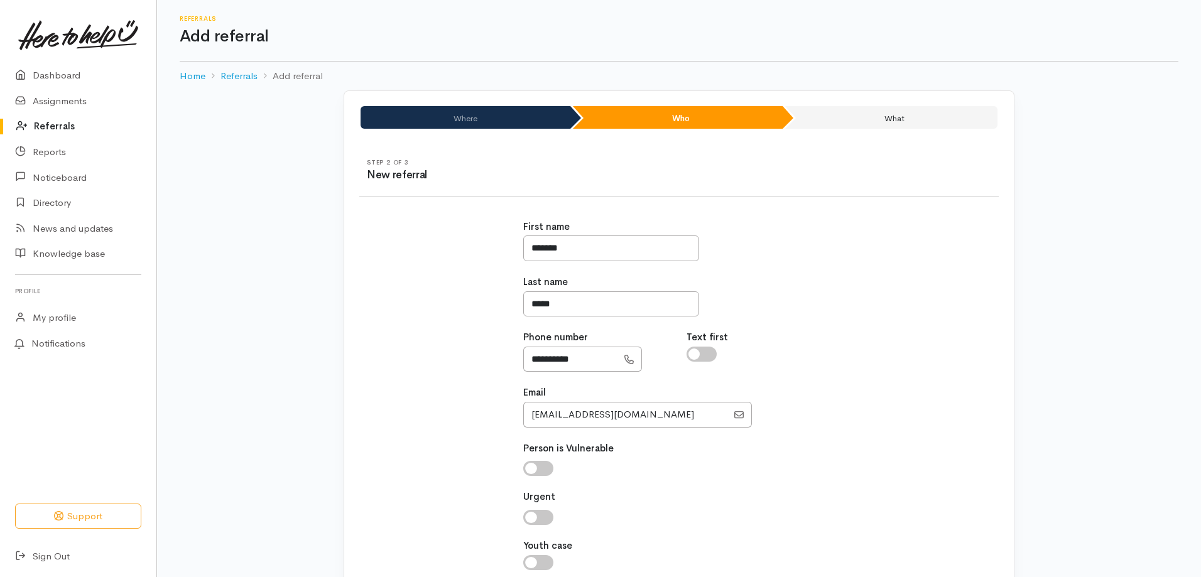
click at [799, 249] on div "First name *******" at bounding box center [679, 240] width 312 height 41
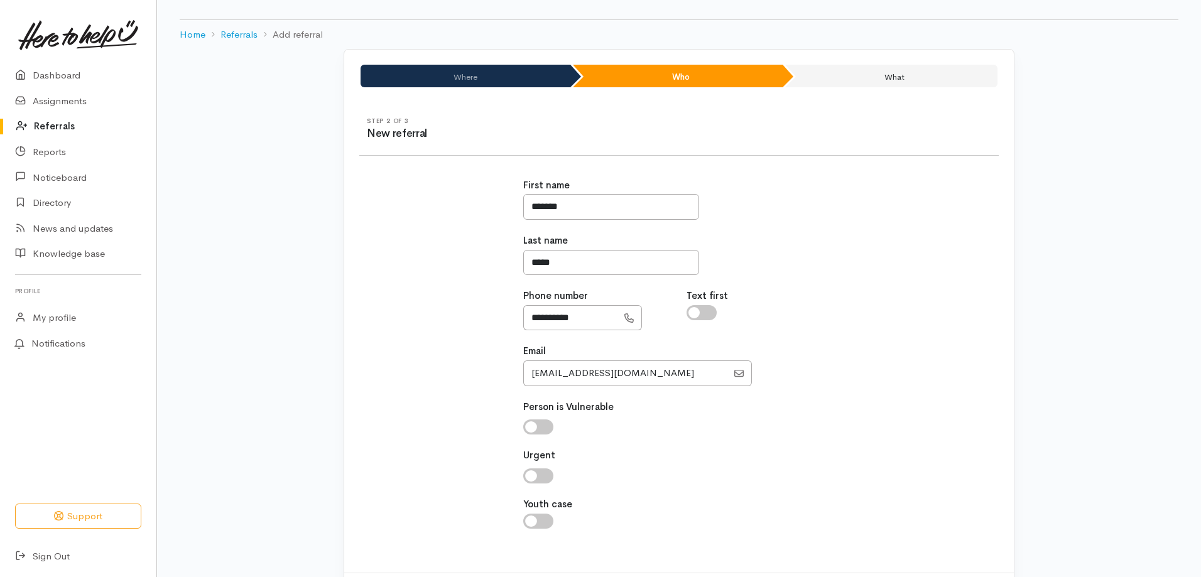
scroll to position [63, 0]
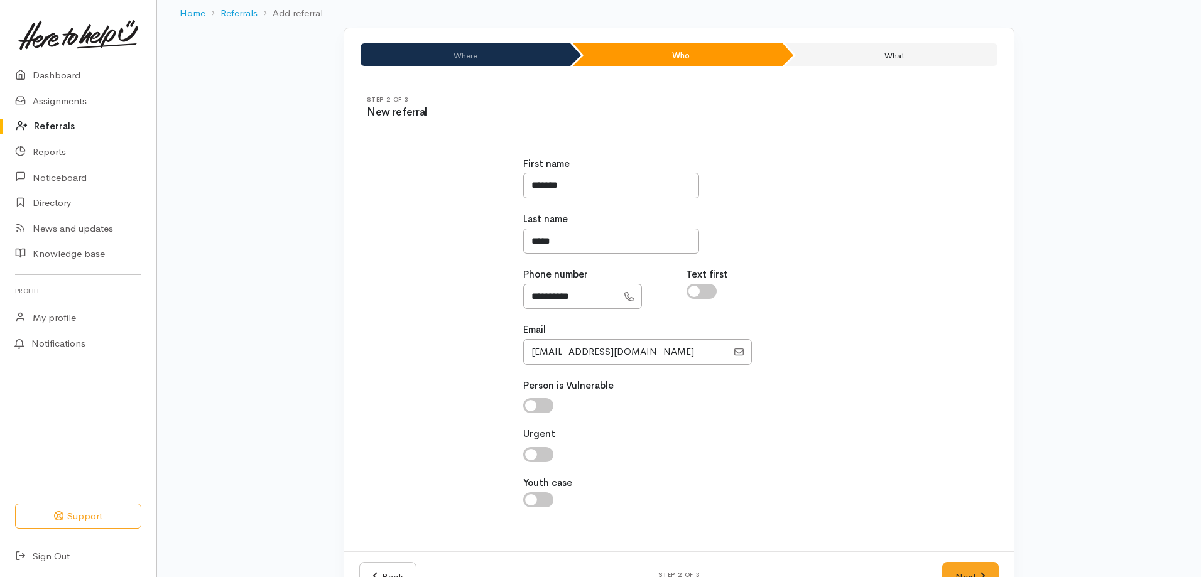
click at [536, 406] on input "checkbox" at bounding box center [538, 405] width 30 height 15
checkbox input "true"
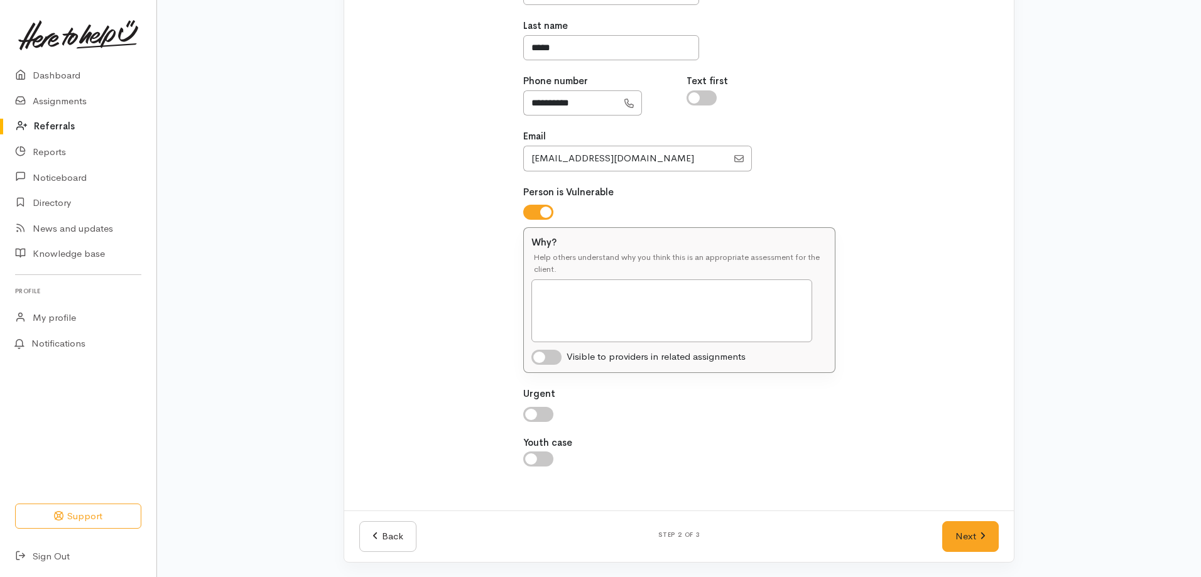
scroll to position [257, 0]
click at [529, 415] on input "checkbox" at bounding box center [538, 414] width 30 height 15
checkbox input "true"
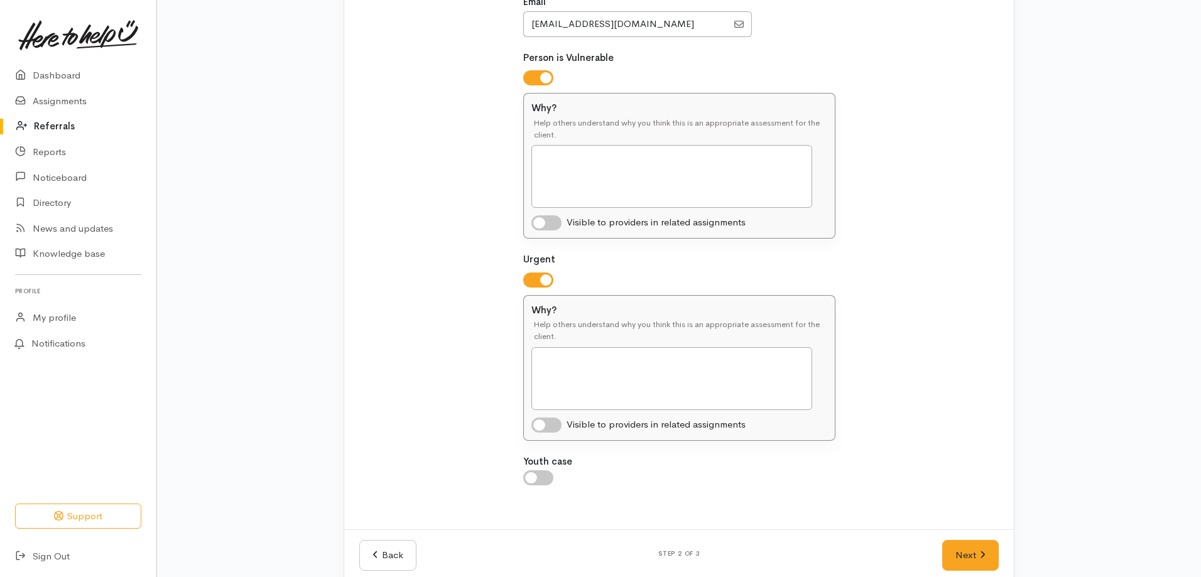
scroll to position [410, 0]
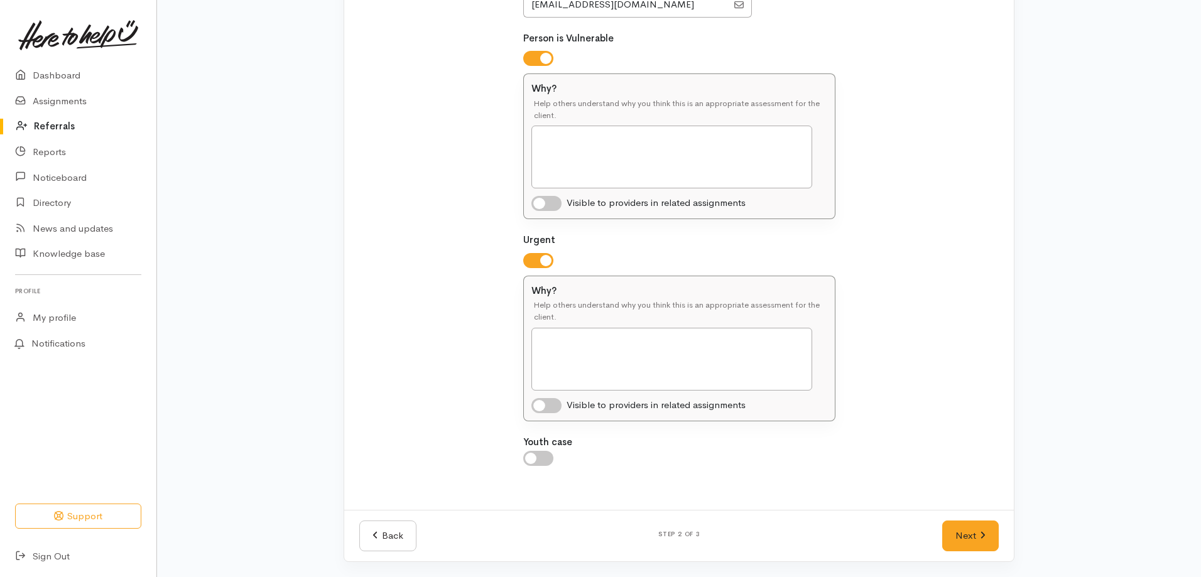
click at [533, 452] on input "Youth case" at bounding box center [538, 458] width 30 height 15
checkbox input "true"
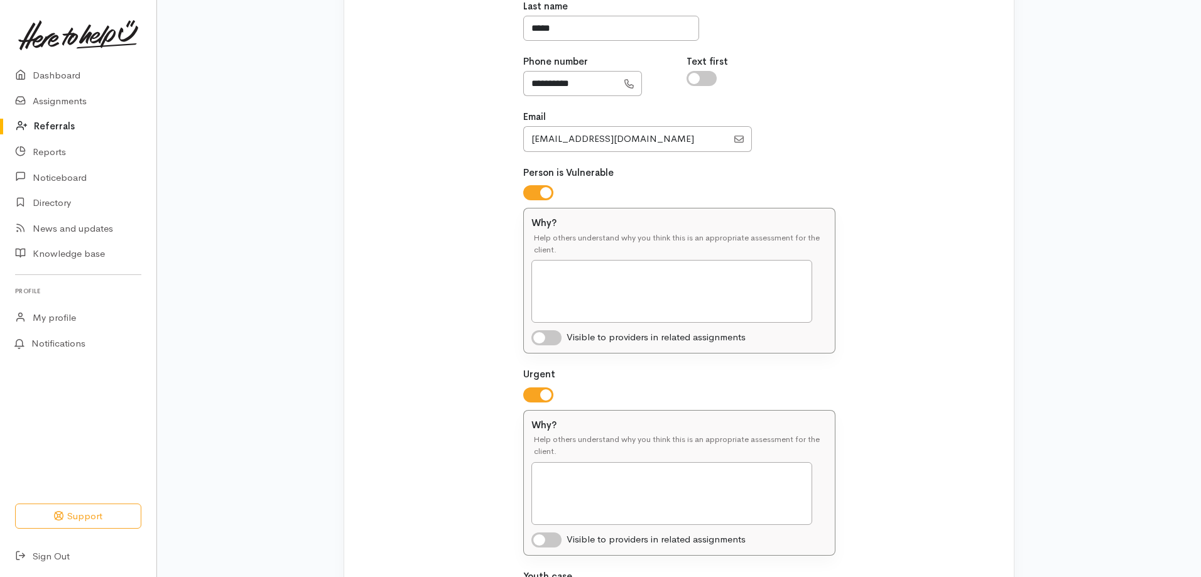
scroll to position [159, 0]
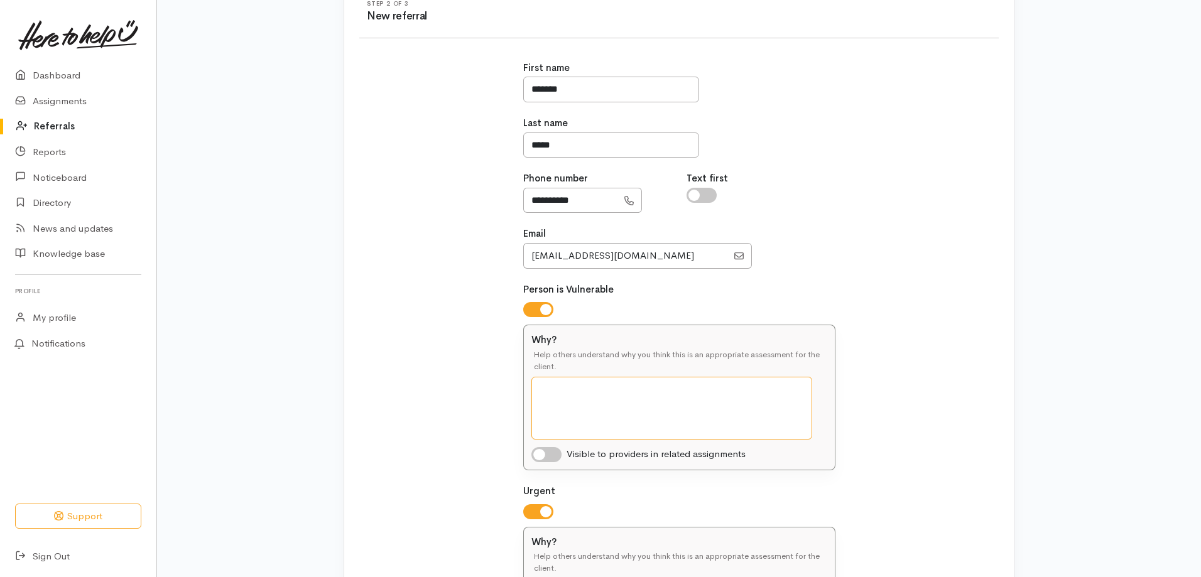
click at [647, 385] on textarea "Why?" at bounding box center [672, 408] width 281 height 63
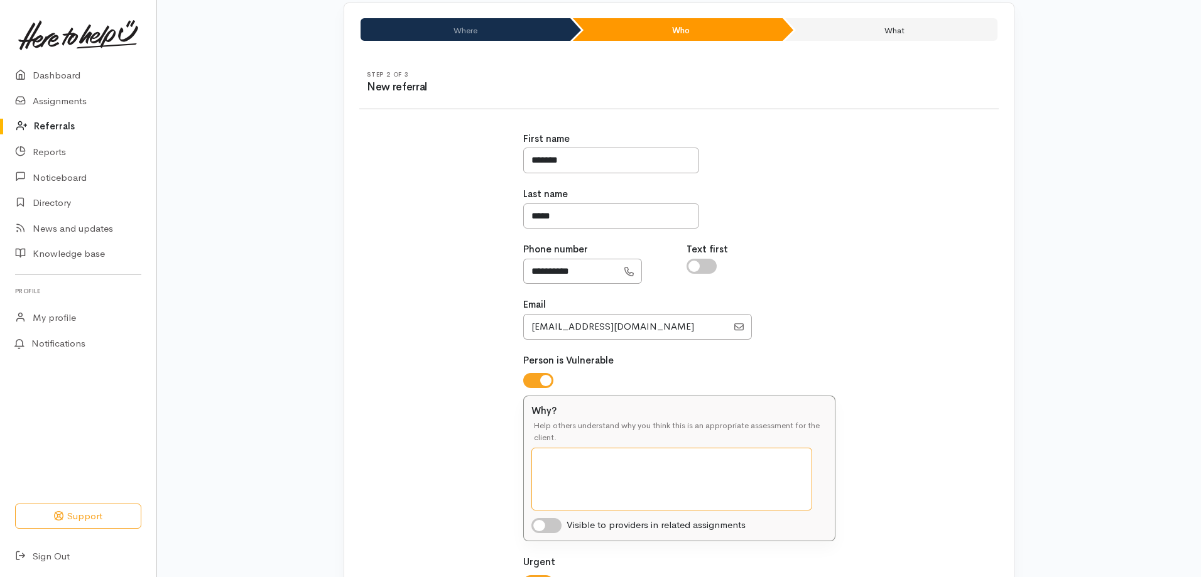
scroll to position [251, 0]
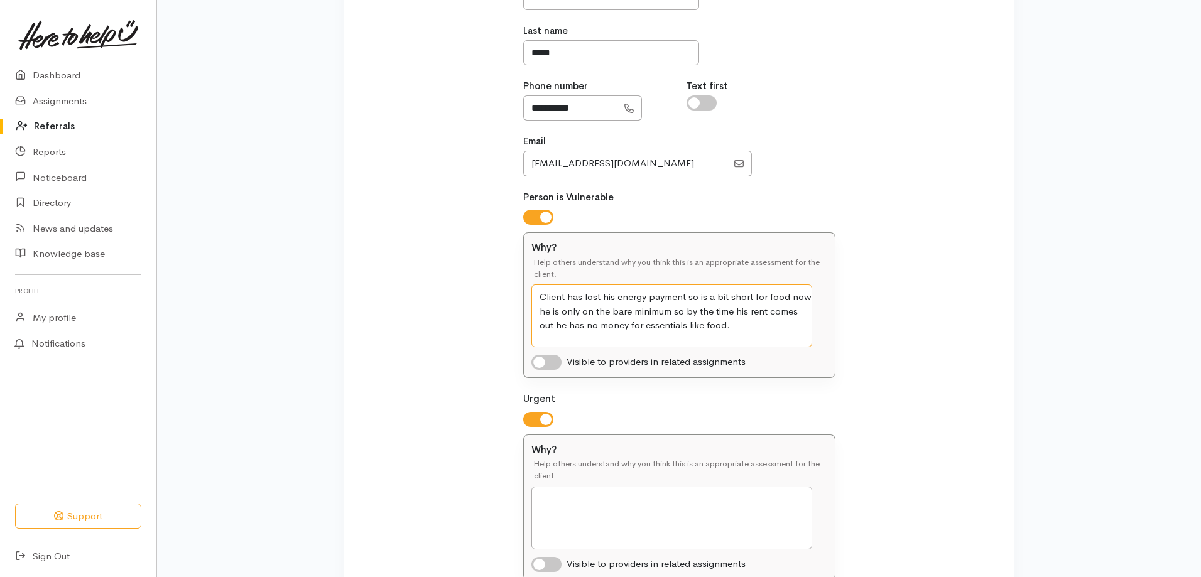
type textarea "Client has lost his energy payment so is a bit short for food now he is only on…"
click at [568, 500] on textarea "Why?" at bounding box center [672, 518] width 281 height 63
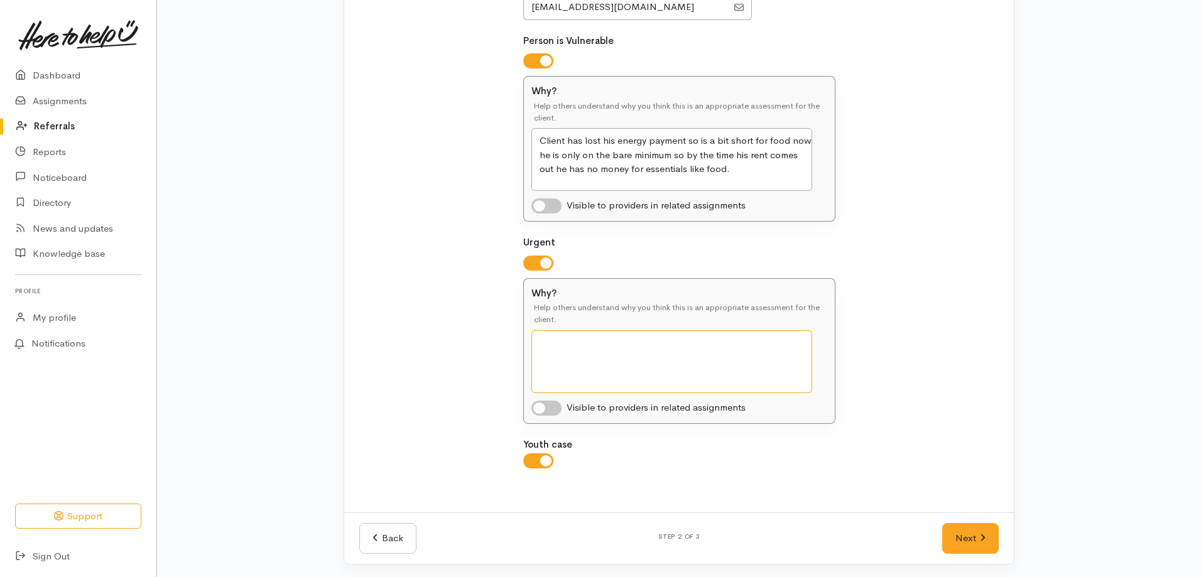
scroll to position [410, 0]
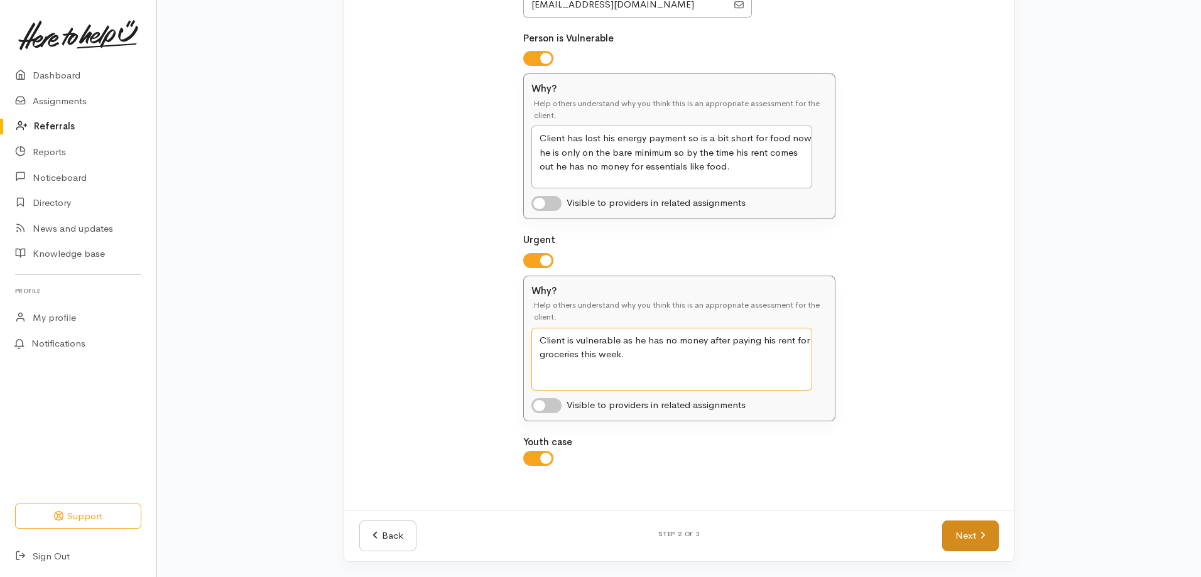
type textarea "Client is vulnerable as he has no money after paying his rent for groceries thi…"
click at [975, 524] on link "Next" at bounding box center [970, 536] width 57 height 31
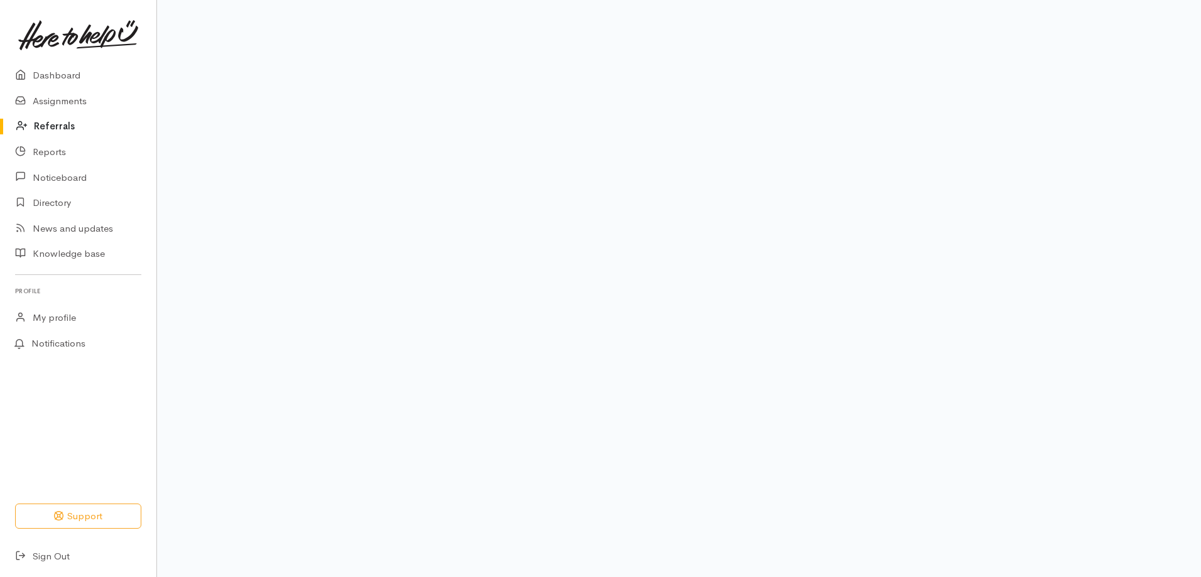
scroll to position [80, 0]
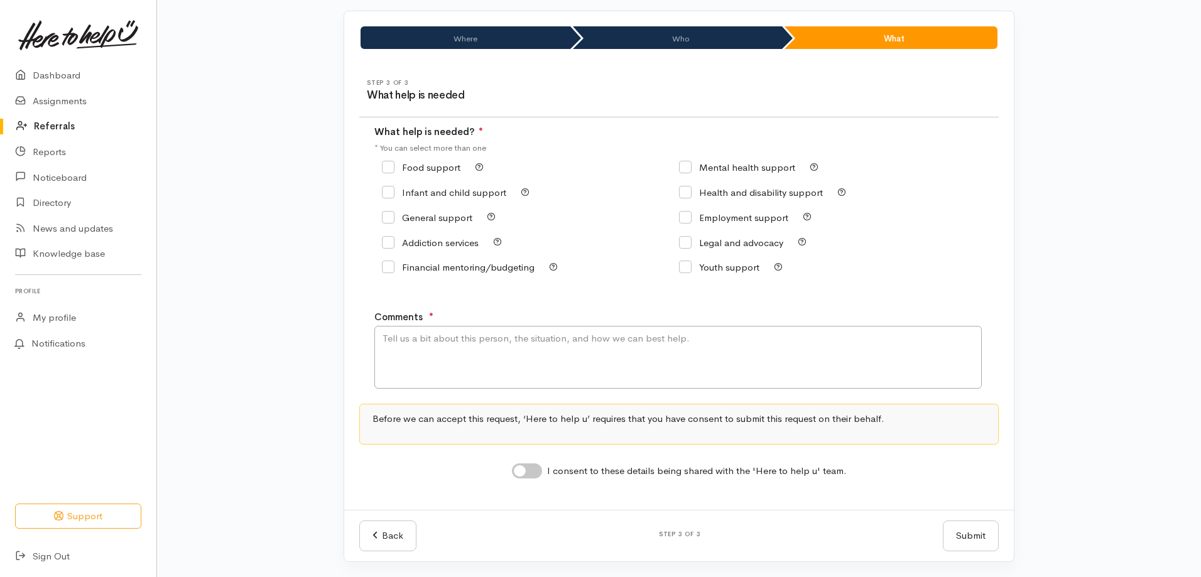
click at [395, 163] on input "Food support" at bounding box center [421, 167] width 79 height 9
checkbox input "true"
click at [457, 341] on textarea "Comments" at bounding box center [678, 357] width 608 height 63
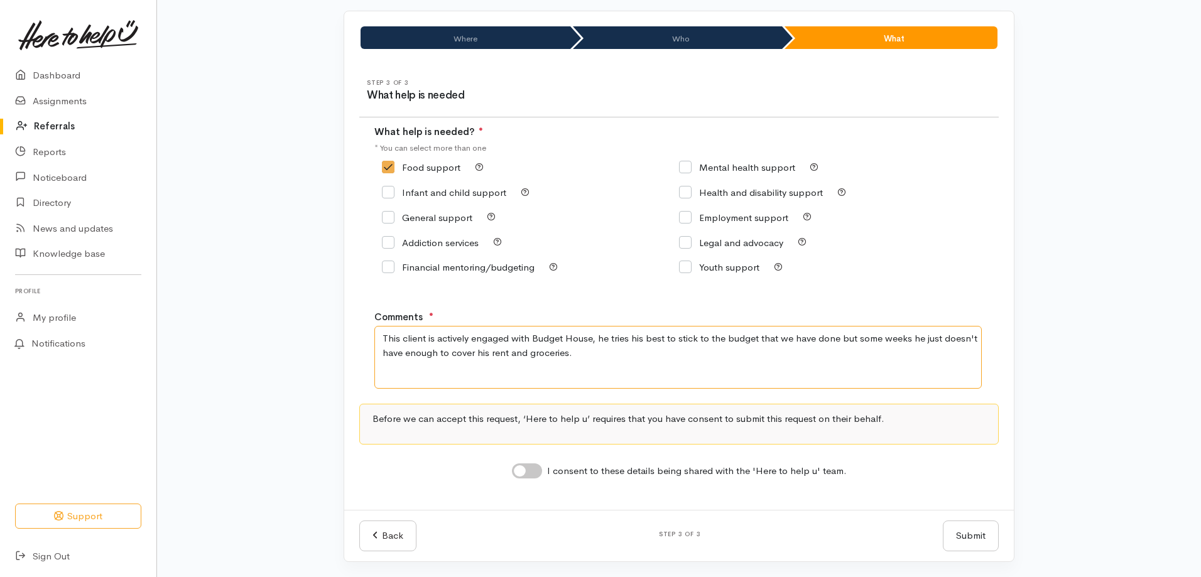
type textarea "This client is actively engaged with Budget House, he tries his best to stick t…"
click at [511, 471] on div "I consent to these details being shared with the 'Here to help u' team." at bounding box center [679, 470] width 640 height 20
click at [522, 467] on input "I consent to these details being shared with the 'Here to help u' team." at bounding box center [527, 471] width 30 height 15
checkbox input "true"
click at [987, 530] on button "Submit" at bounding box center [971, 536] width 56 height 31
